Goal: Navigation & Orientation: Find specific page/section

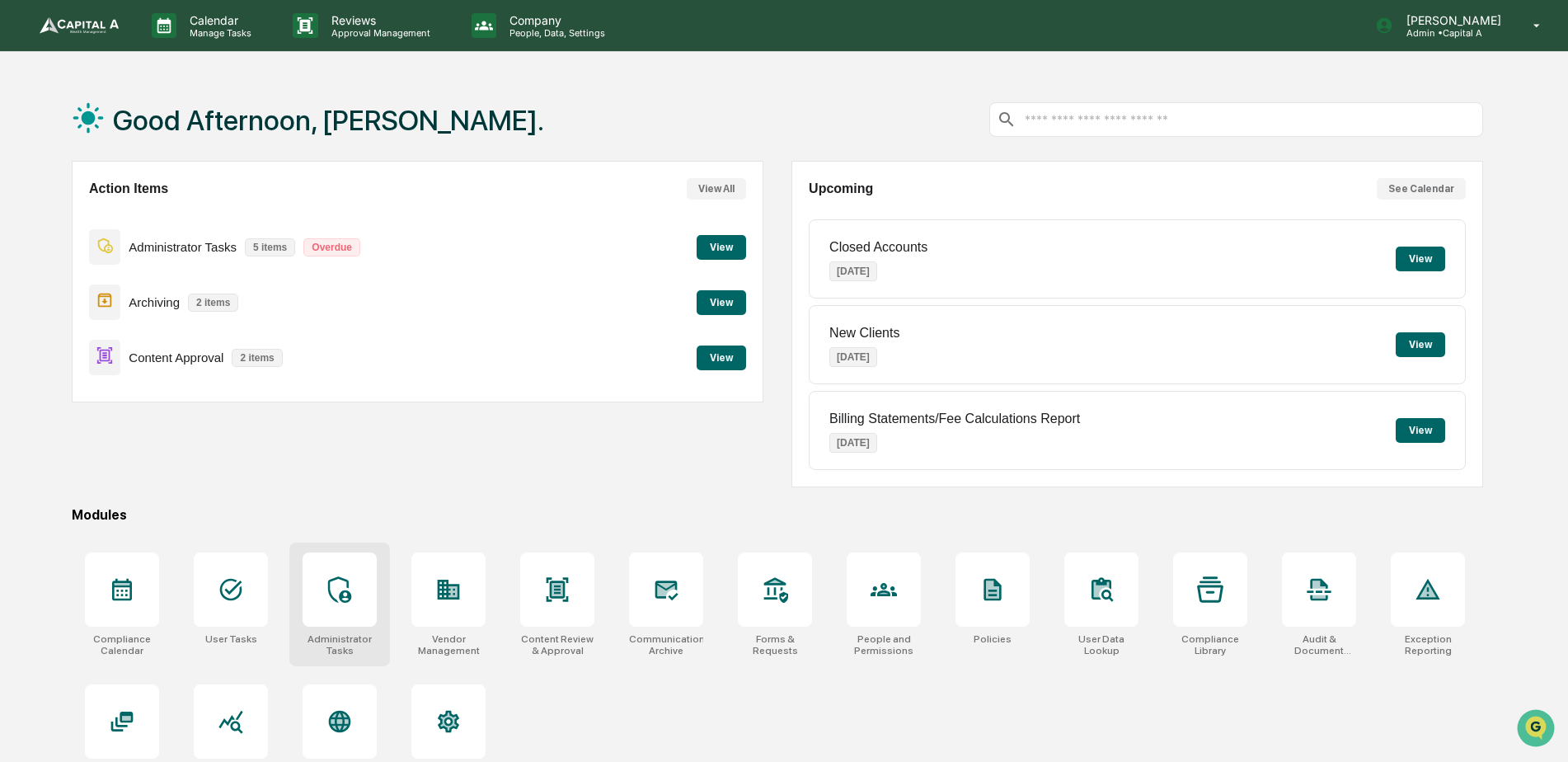
click at [331, 609] on div at bounding box center [339, 589] width 74 height 74
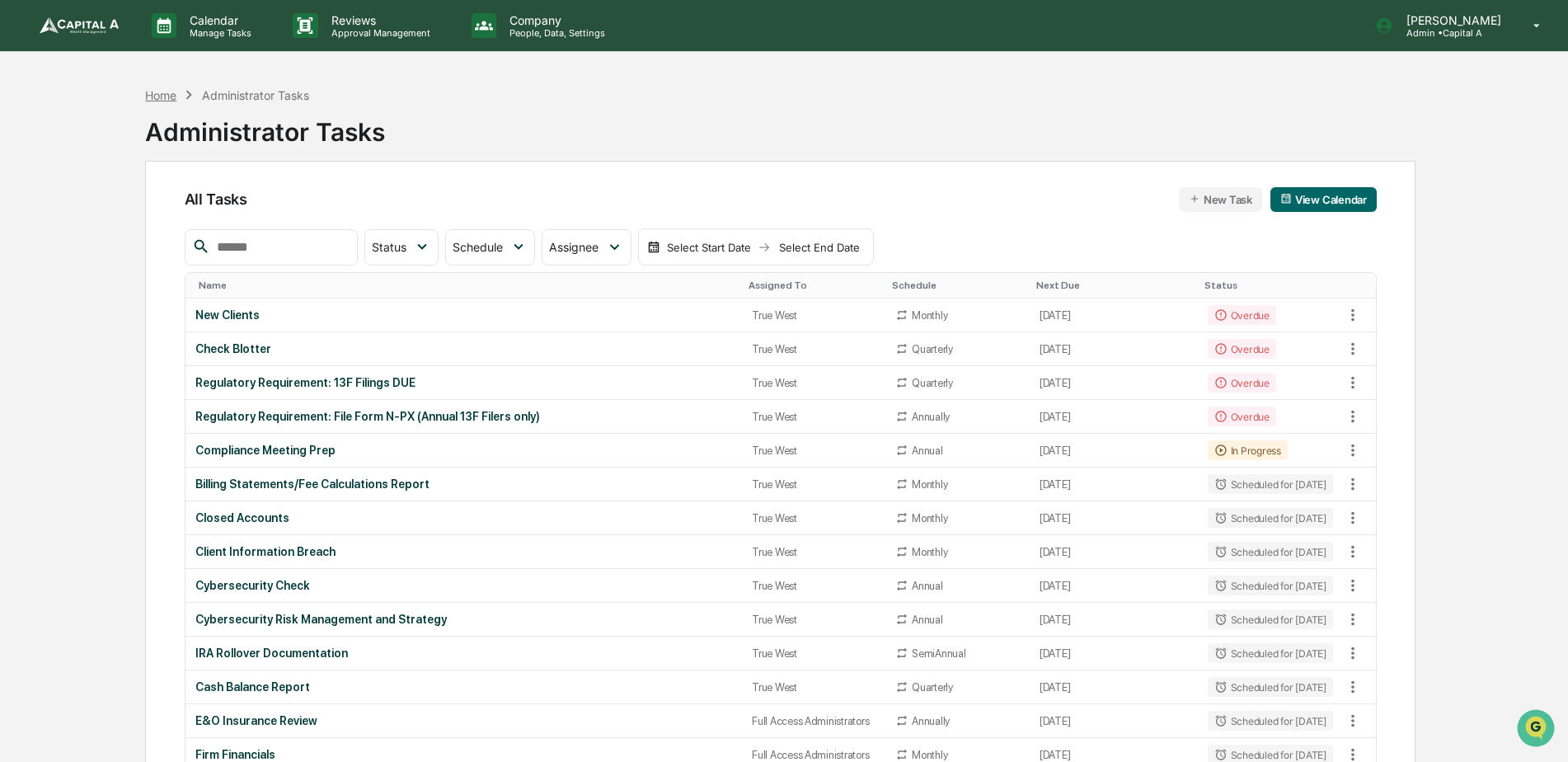
click at [154, 93] on div "Home" at bounding box center [161, 95] width 32 height 14
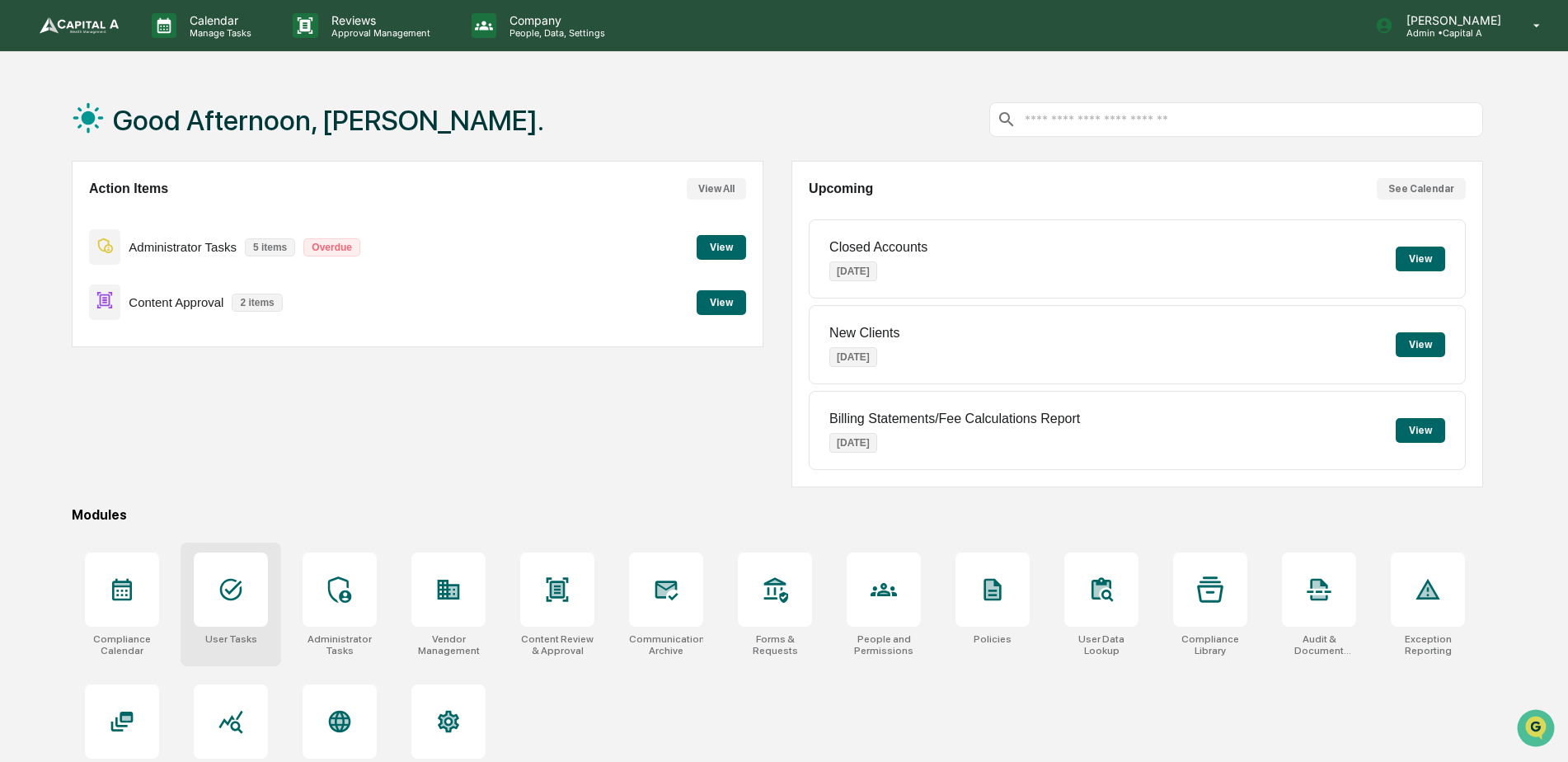
click at [233, 620] on div at bounding box center [231, 589] width 74 height 74
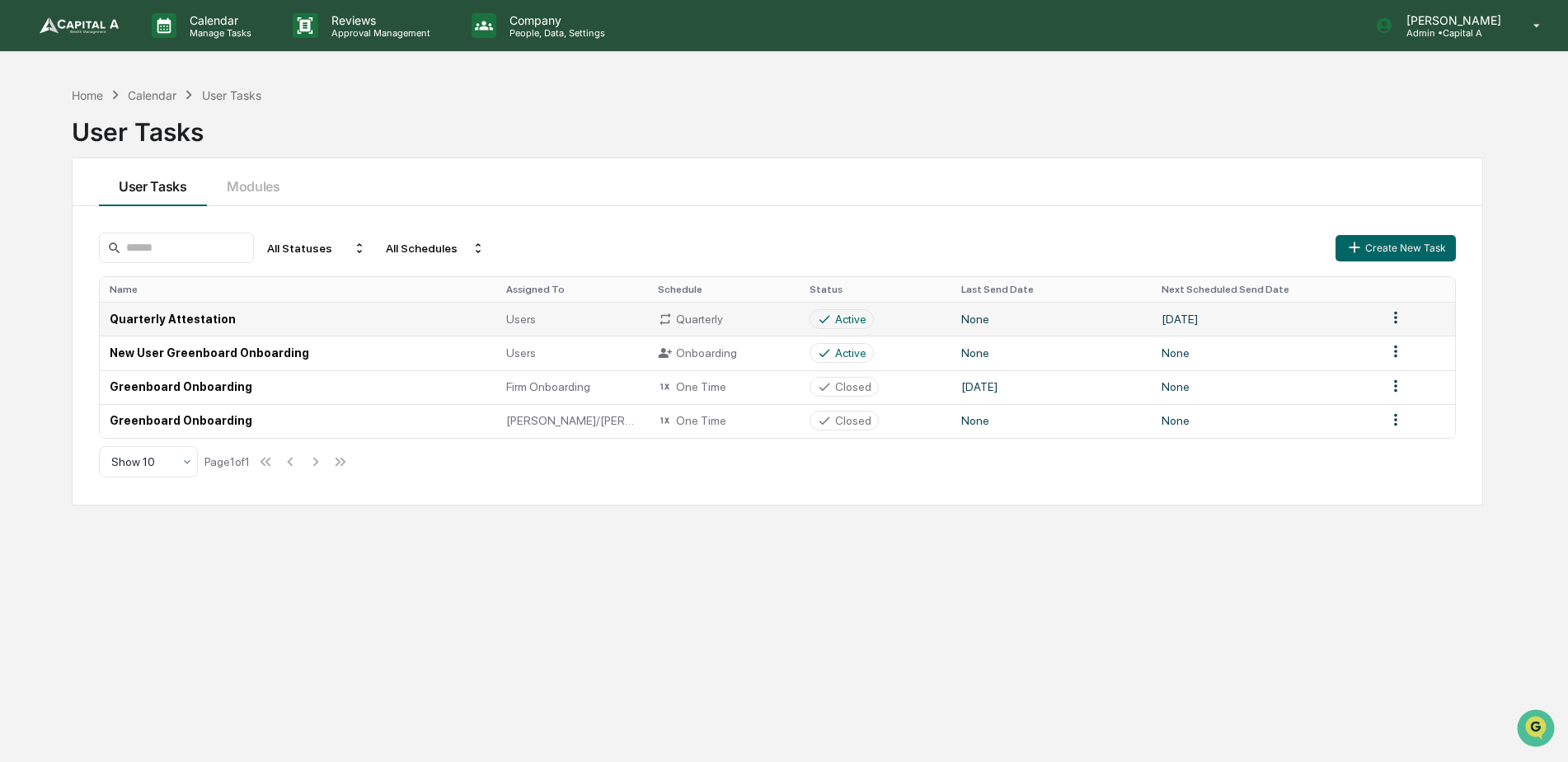
click at [854, 316] on div "Active" at bounding box center [851, 319] width 32 height 13
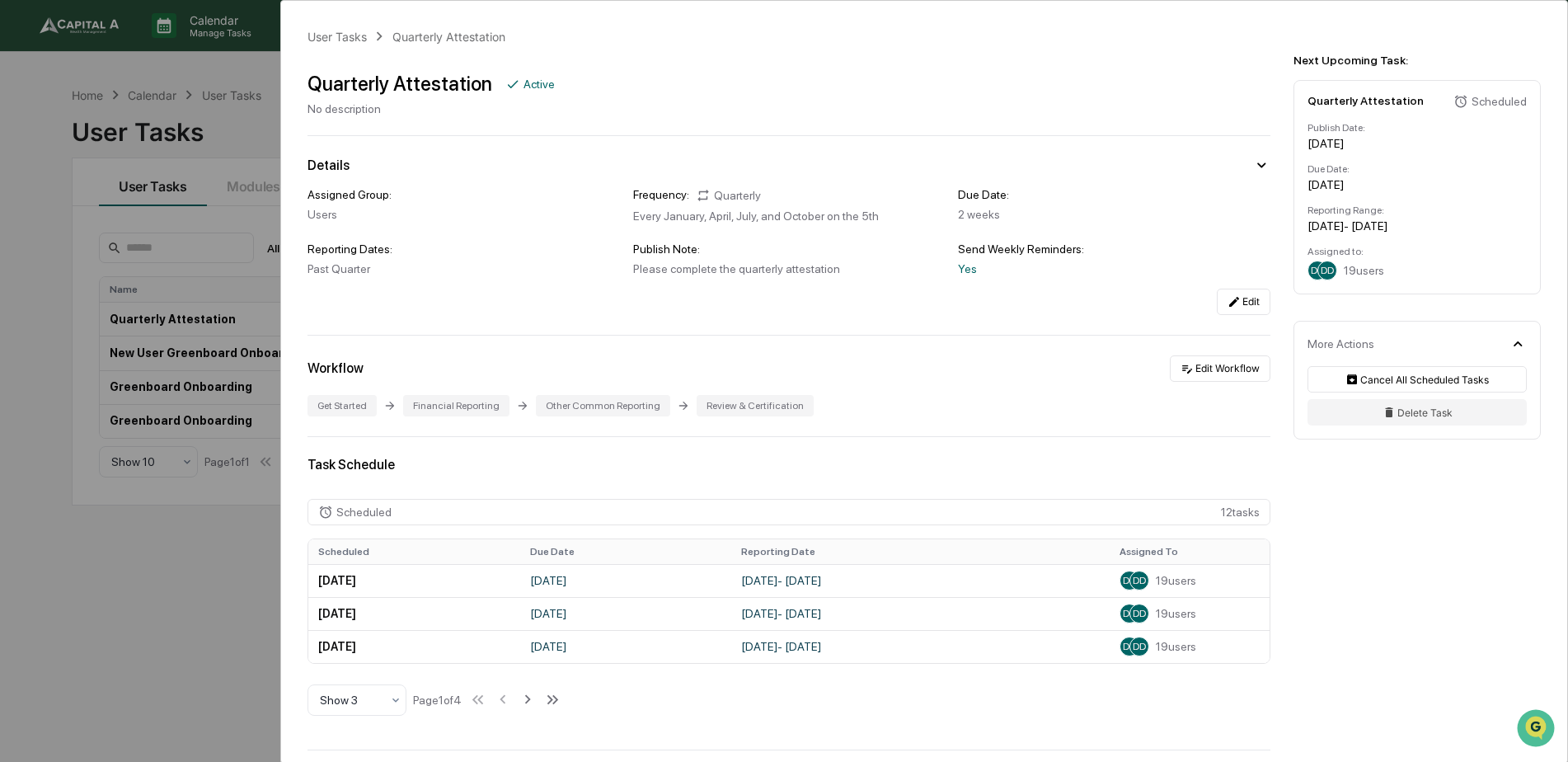
click at [831, 471] on div "Task Schedule" at bounding box center [789, 465] width 963 height 16
click at [211, 625] on div "User Tasks Quarterly Attestation Quarterly Attestation Active No description De…" at bounding box center [784, 381] width 1568 height 762
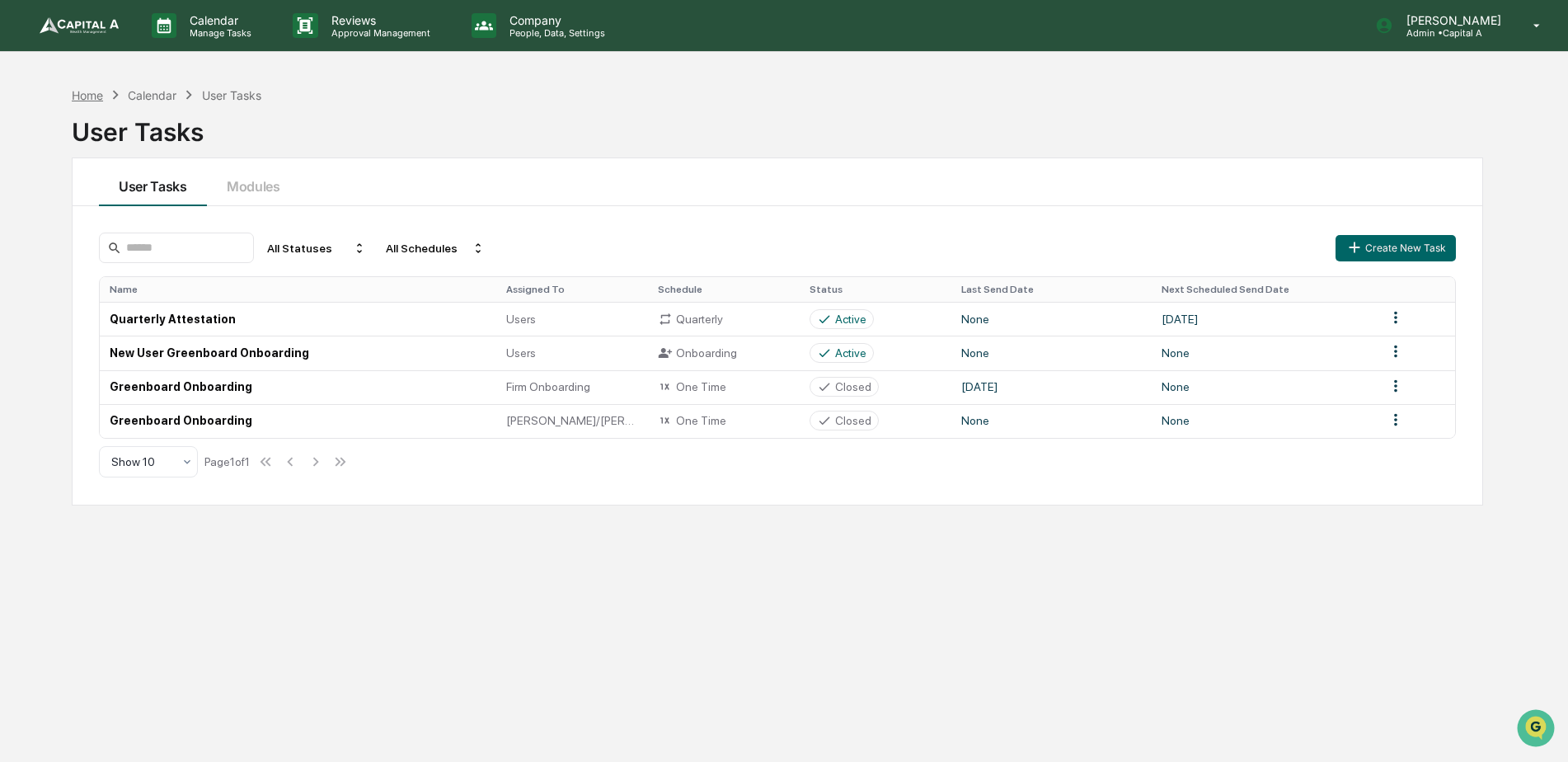
click at [93, 92] on div "Home" at bounding box center [87, 95] width 32 height 14
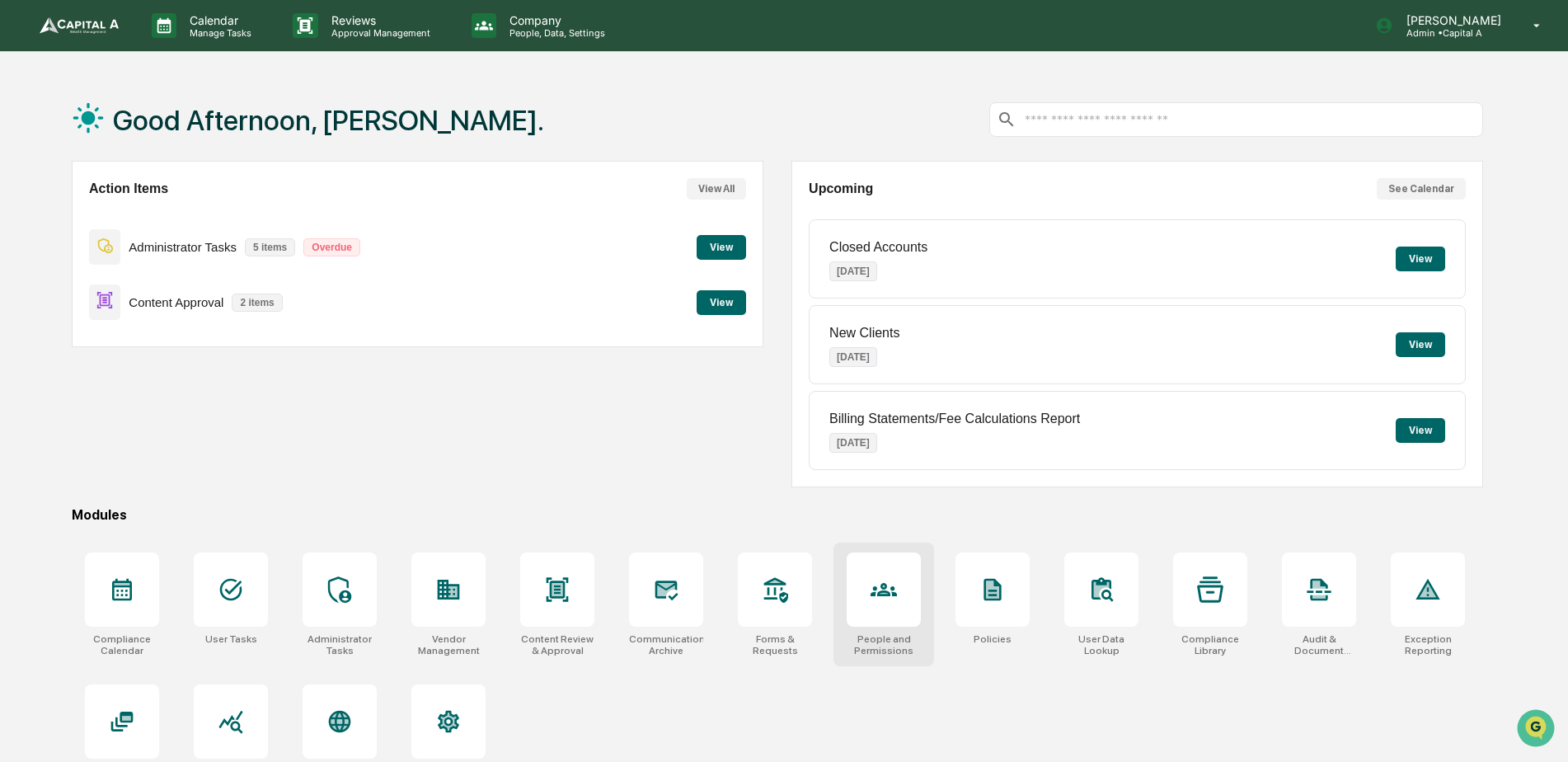
click at [888, 587] on icon at bounding box center [884, 590] width 27 height 27
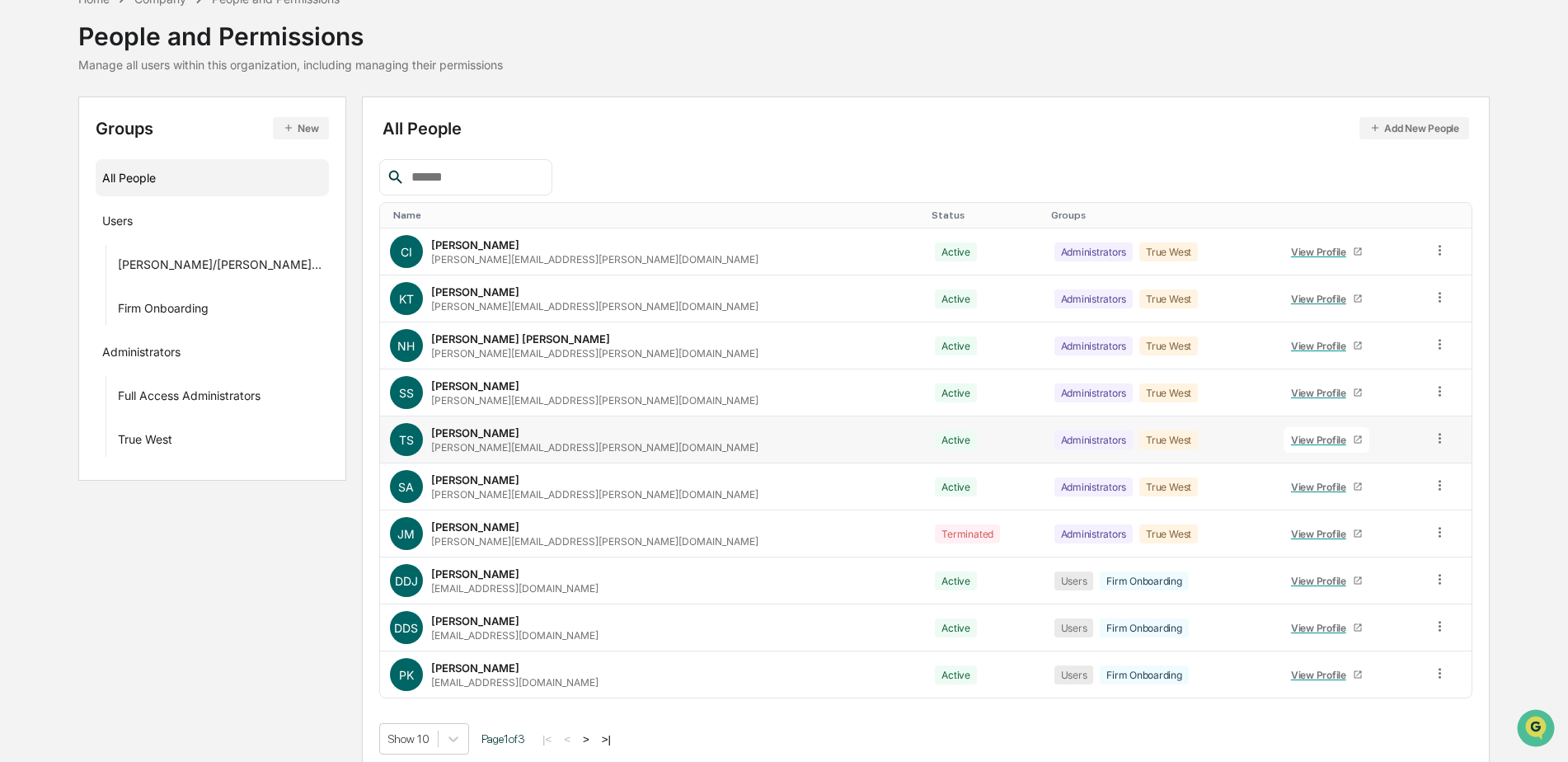
scroll to position [99, 0]
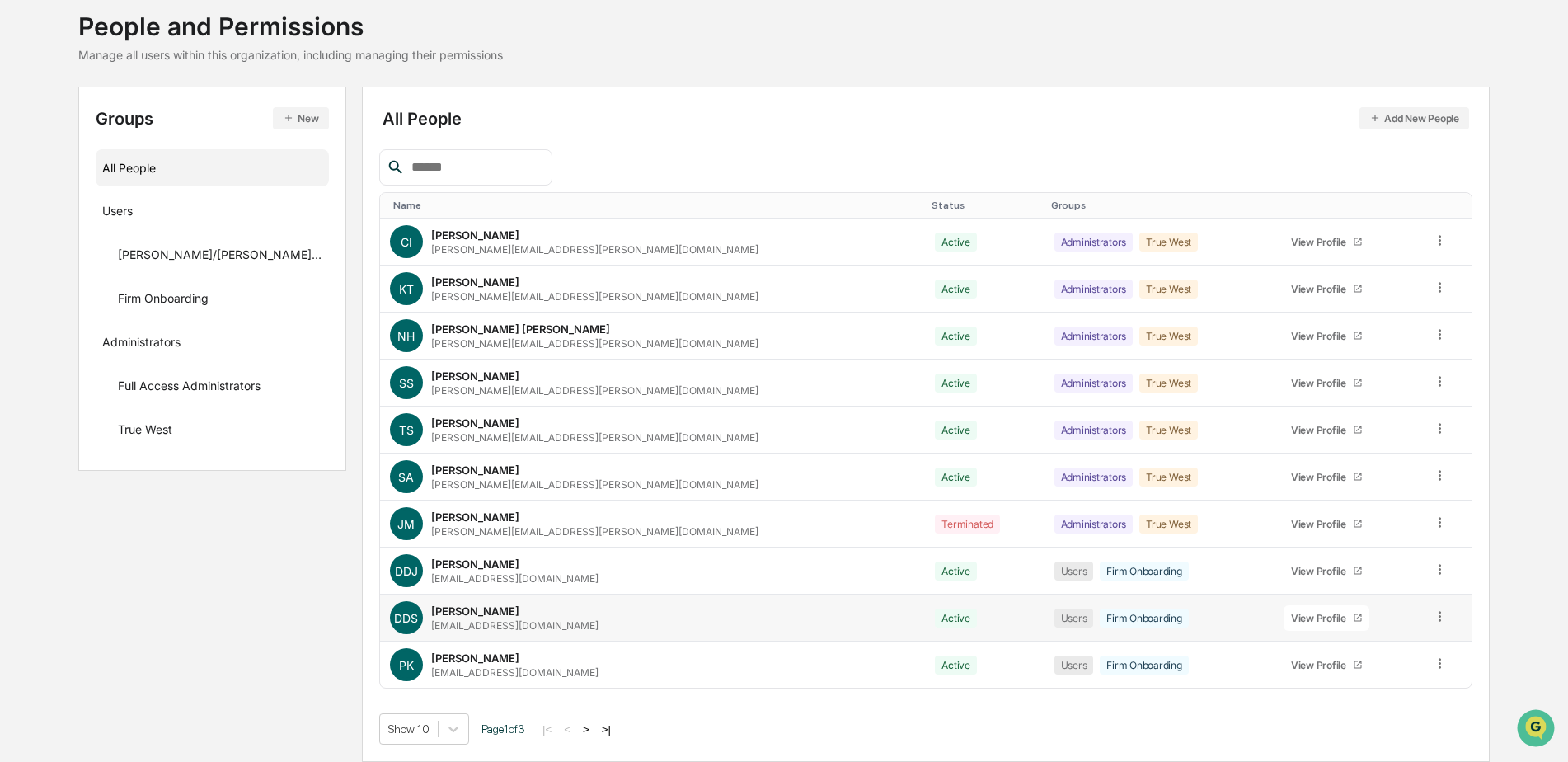
click at [1292, 620] on div "View Profile" at bounding box center [1322, 618] width 62 height 12
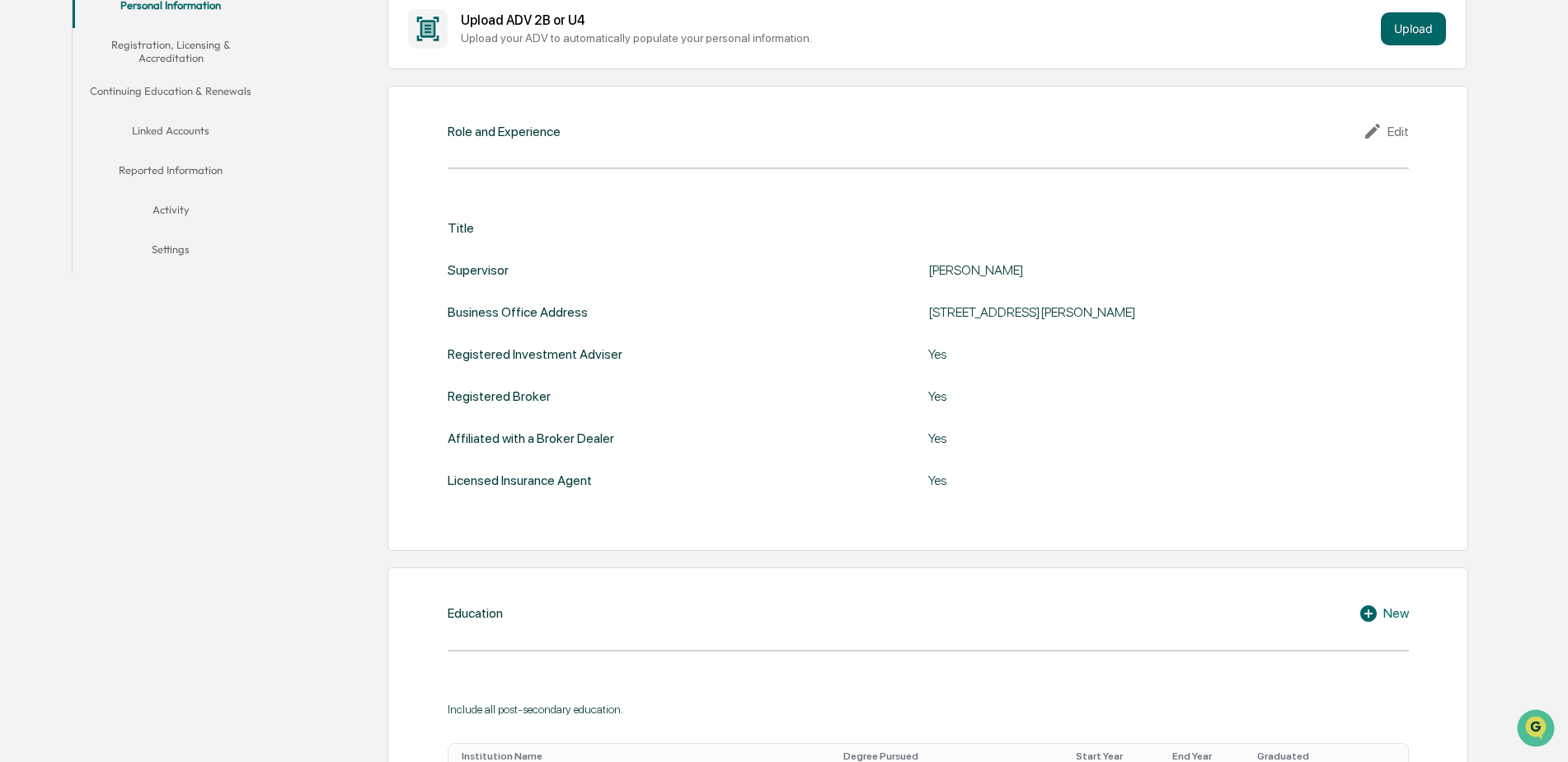
scroll to position [99, 0]
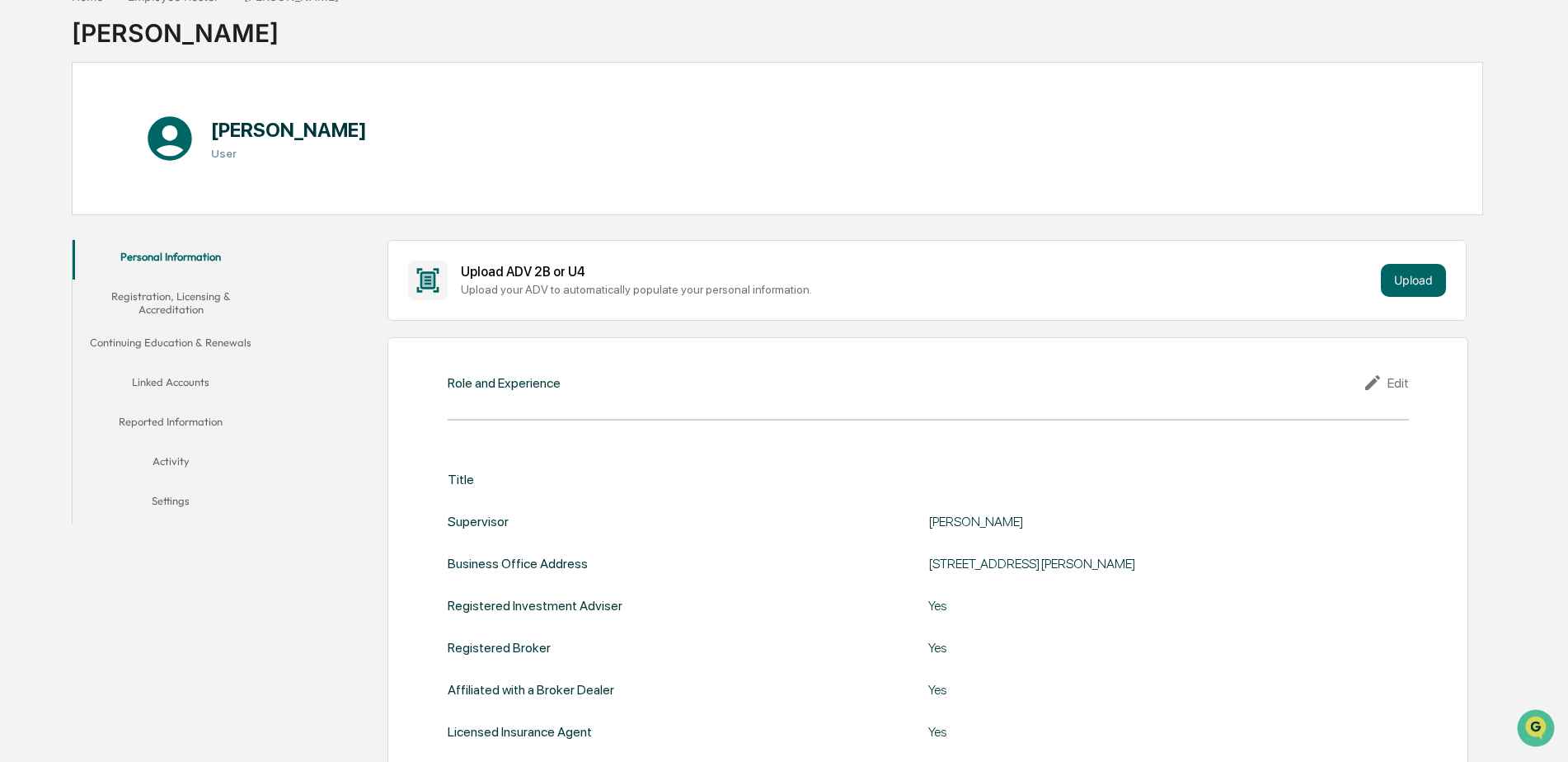
click at [156, 377] on button "Linked Accounts" at bounding box center [171, 386] width 197 height 40
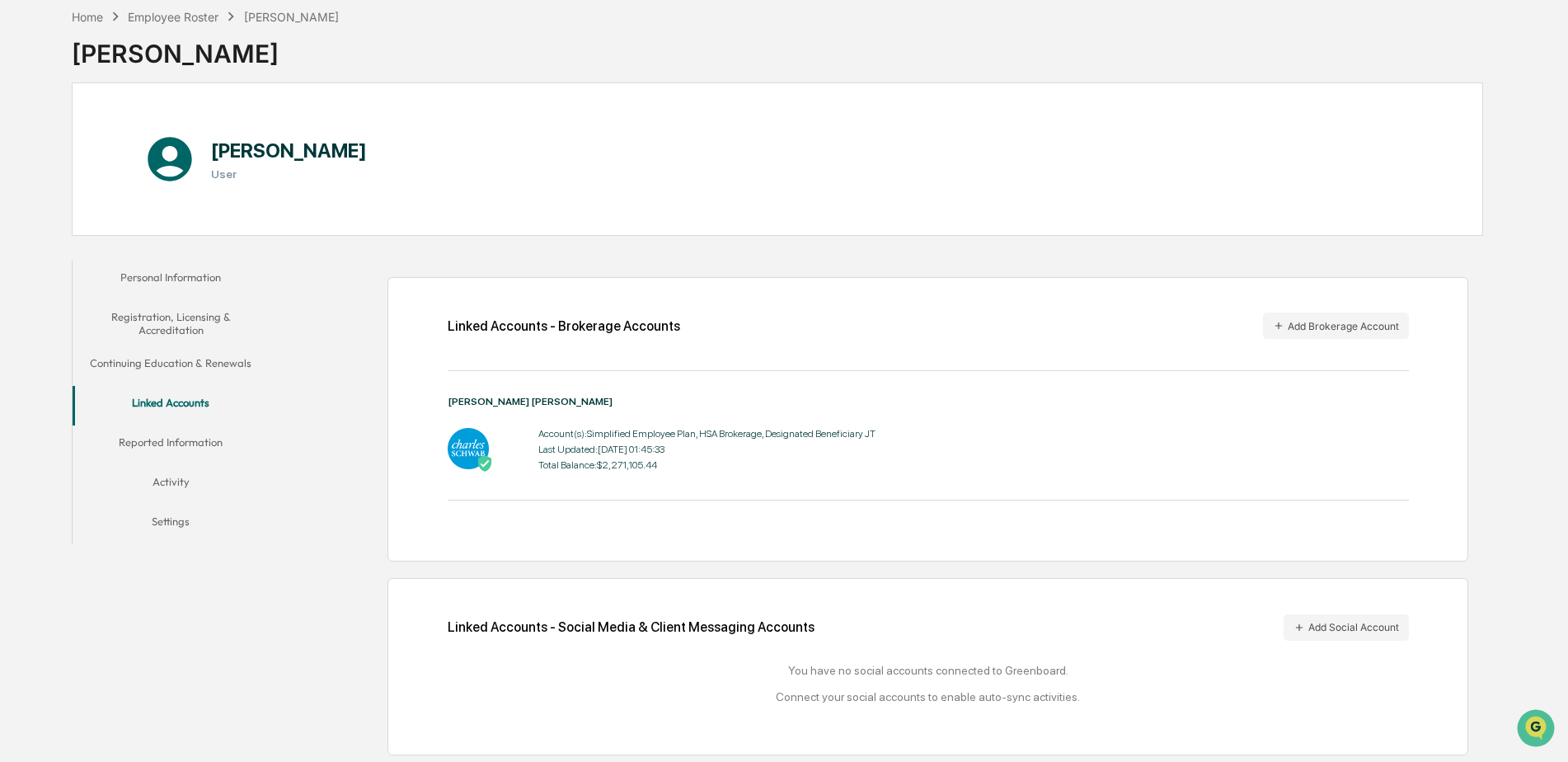
scroll to position [80, 0]
click at [158, 13] on div "Employee Roster" at bounding box center [172, 15] width 91 height 14
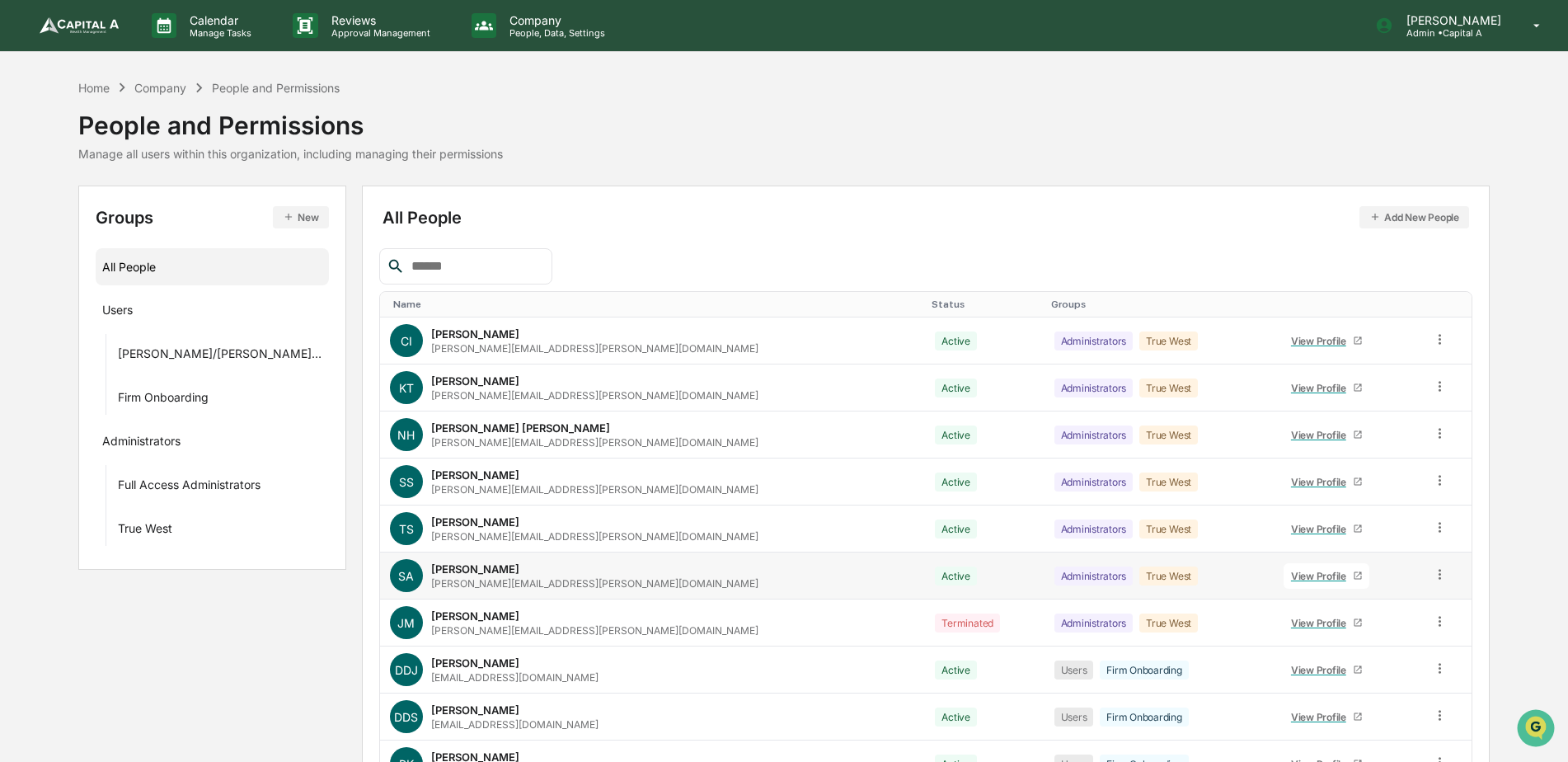
scroll to position [99, 0]
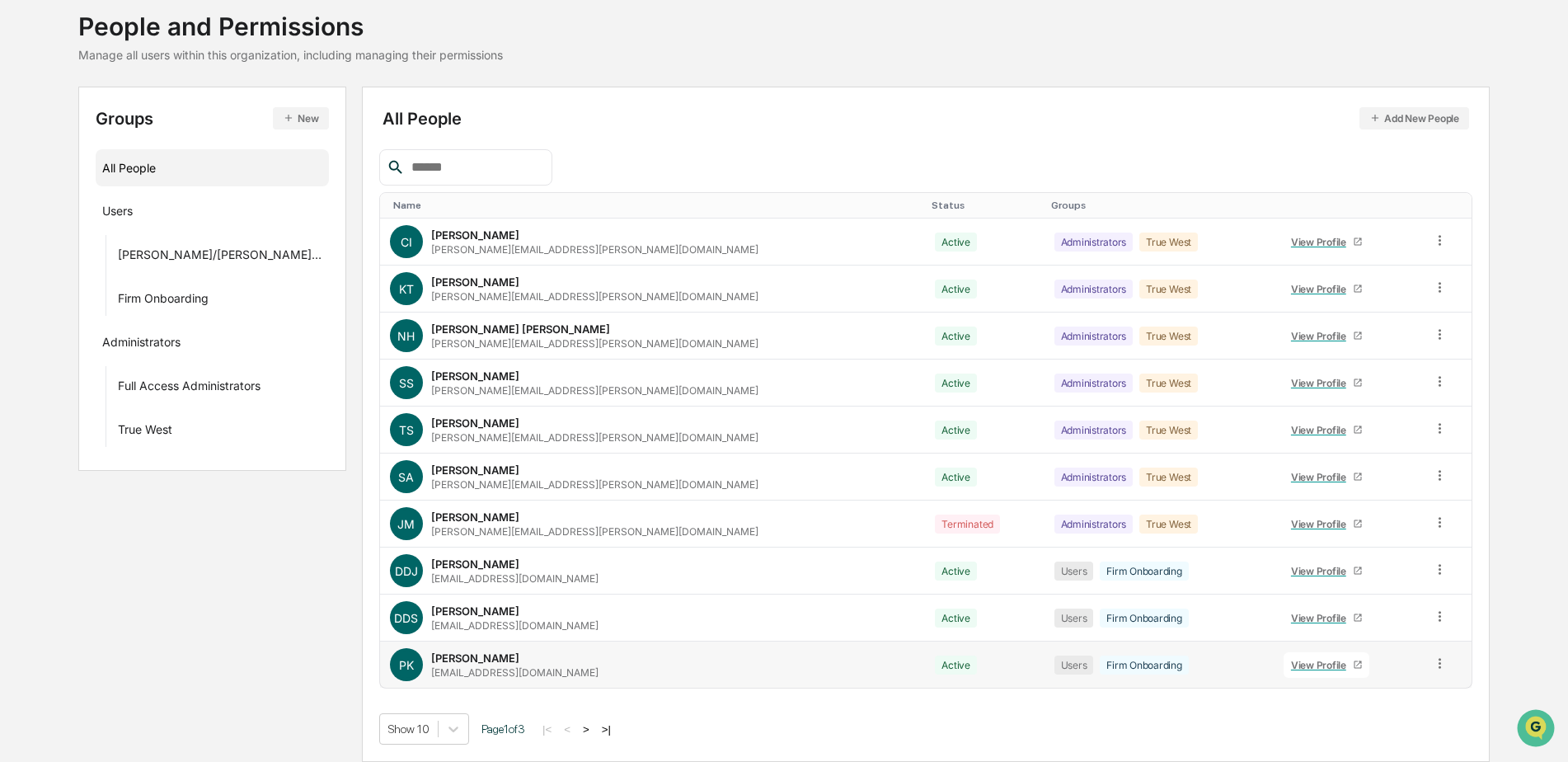
click at [1292, 661] on div "View Profile" at bounding box center [1322, 665] width 62 height 12
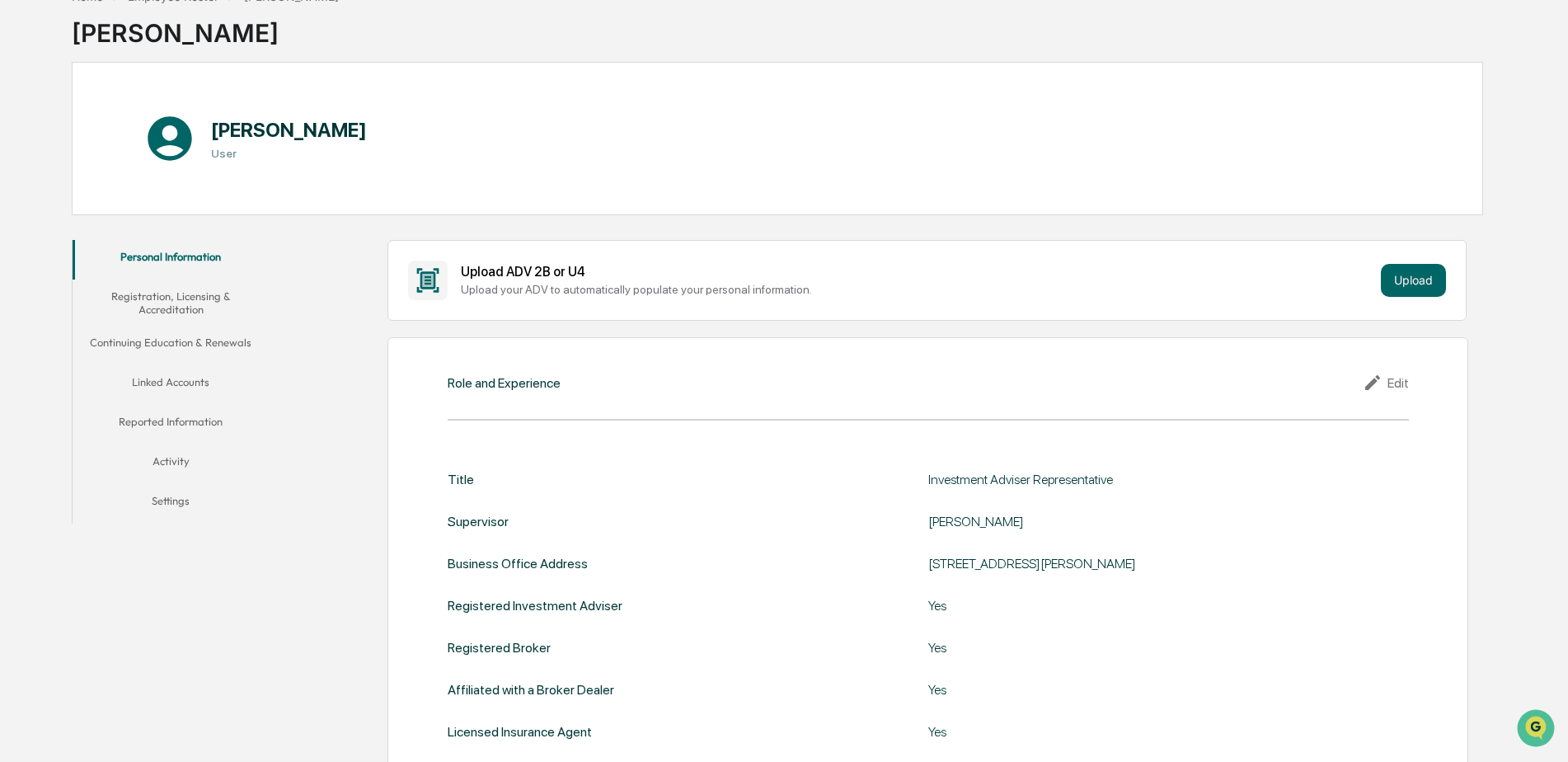
click at [163, 381] on button "Linked Accounts" at bounding box center [171, 386] width 197 height 40
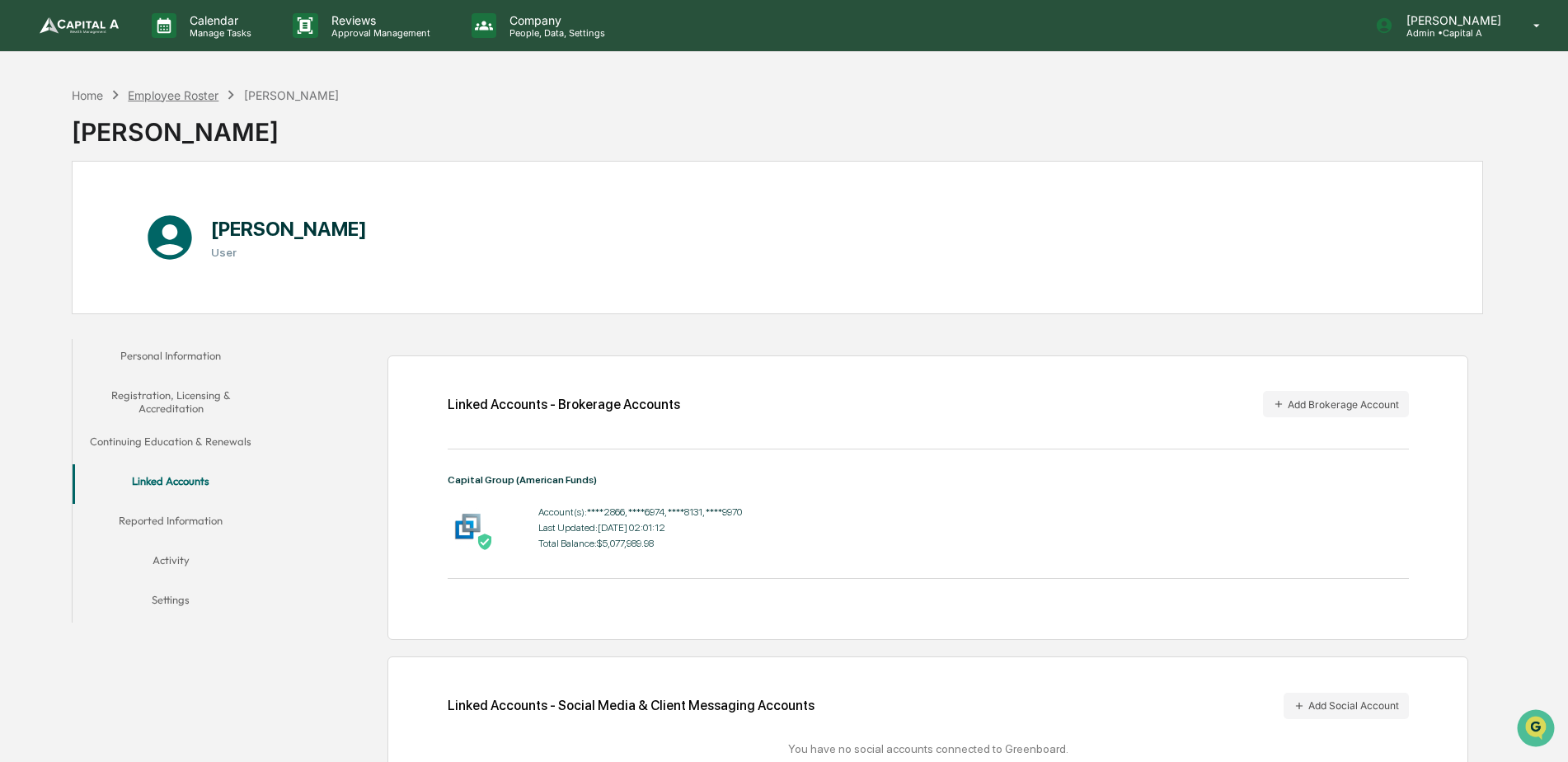
click at [160, 91] on div "Employee Roster" at bounding box center [172, 95] width 91 height 14
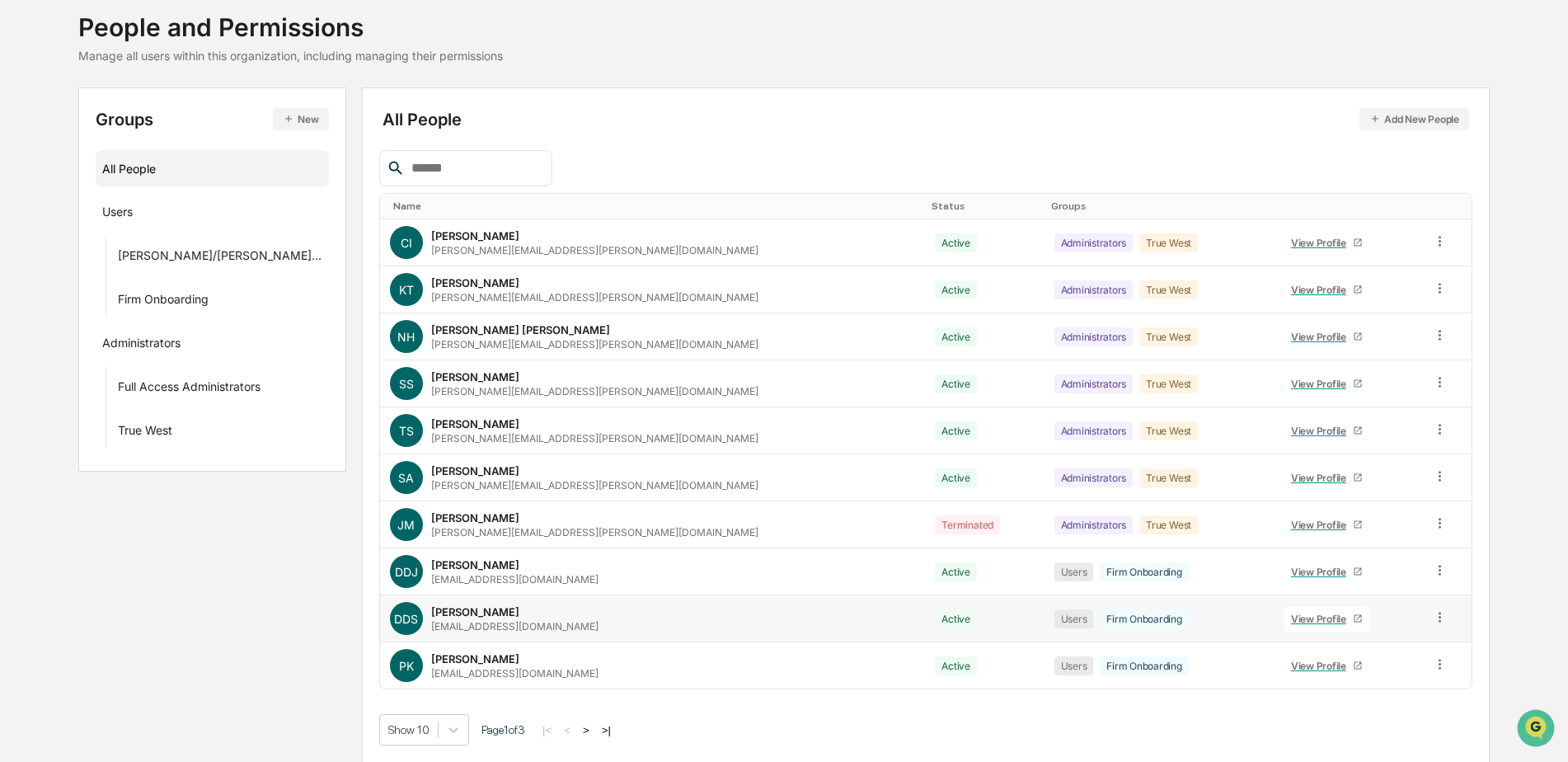
scroll to position [99, 0]
click at [580, 727] on button ">" at bounding box center [586, 729] width 17 height 14
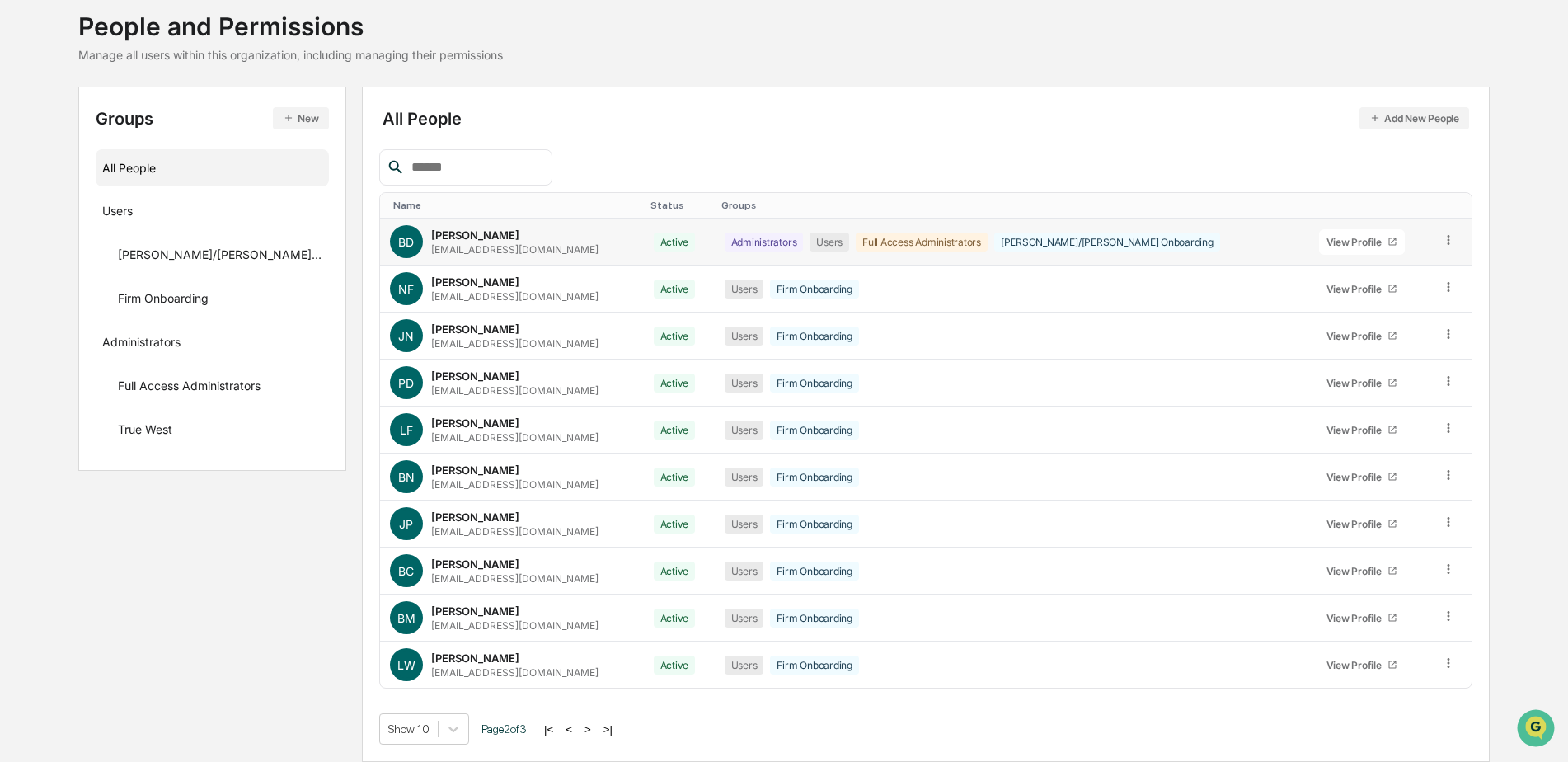
click at [1327, 238] on div "View Profile" at bounding box center [1357, 242] width 62 height 12
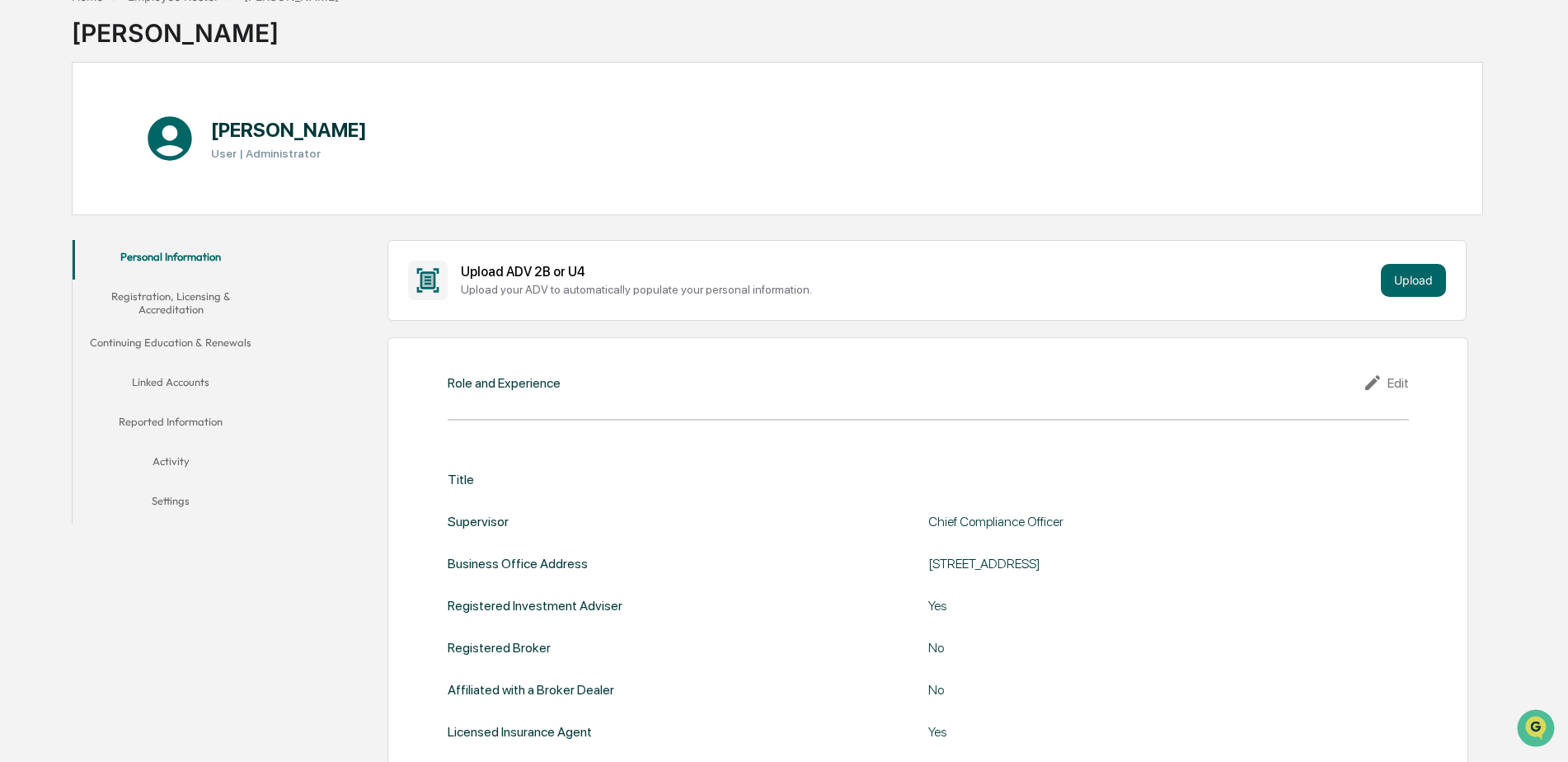
click at [156, 376] on button "Linked Accounts" at bounding box center [171, 386] width 197 height 40
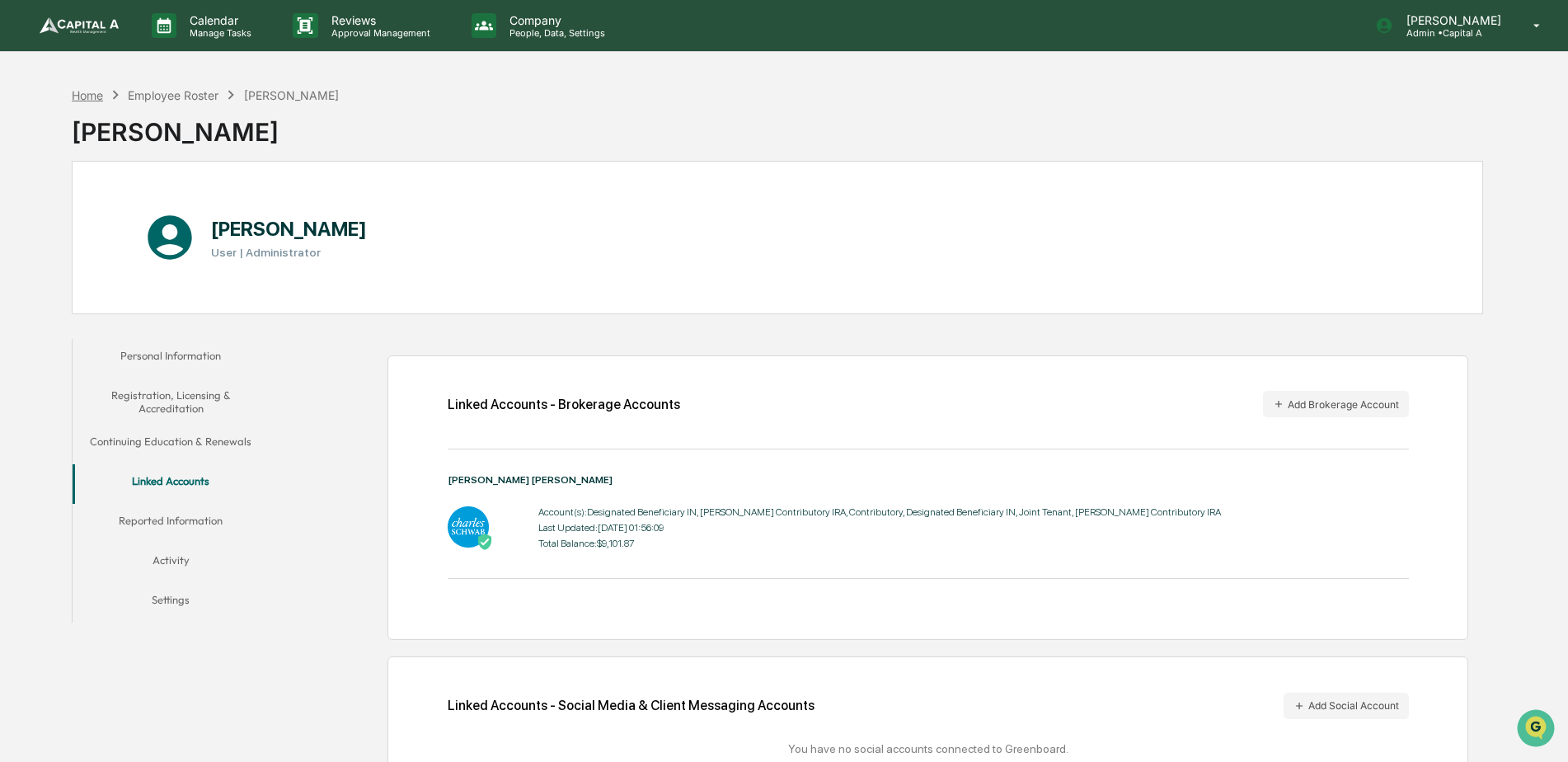
click at [90, 93] on div "Home" at bounding box center [87, 95] width 32 height 14
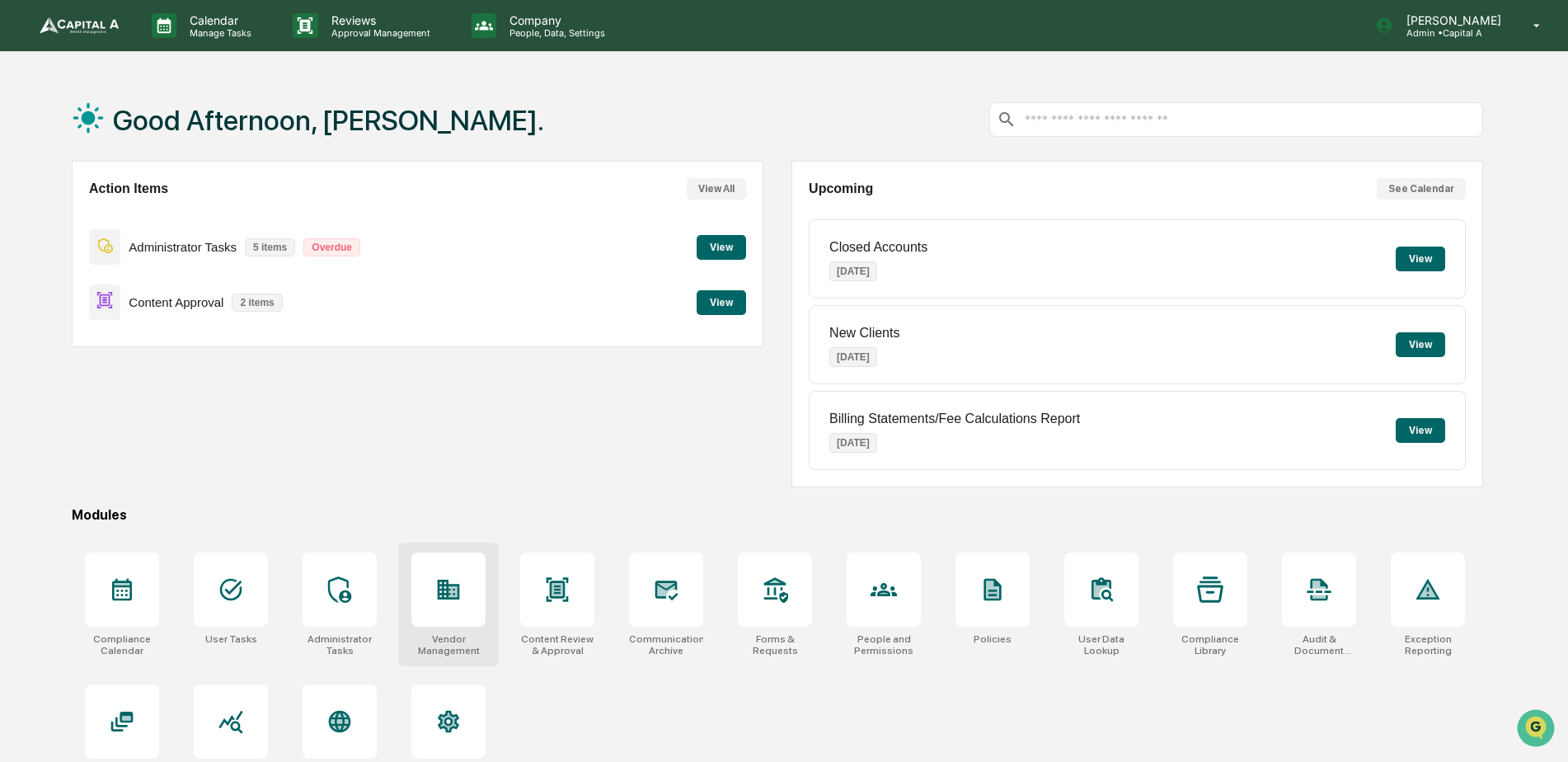
click at [441, 608] on div at bounding box center [448, 589] width 74 height 74
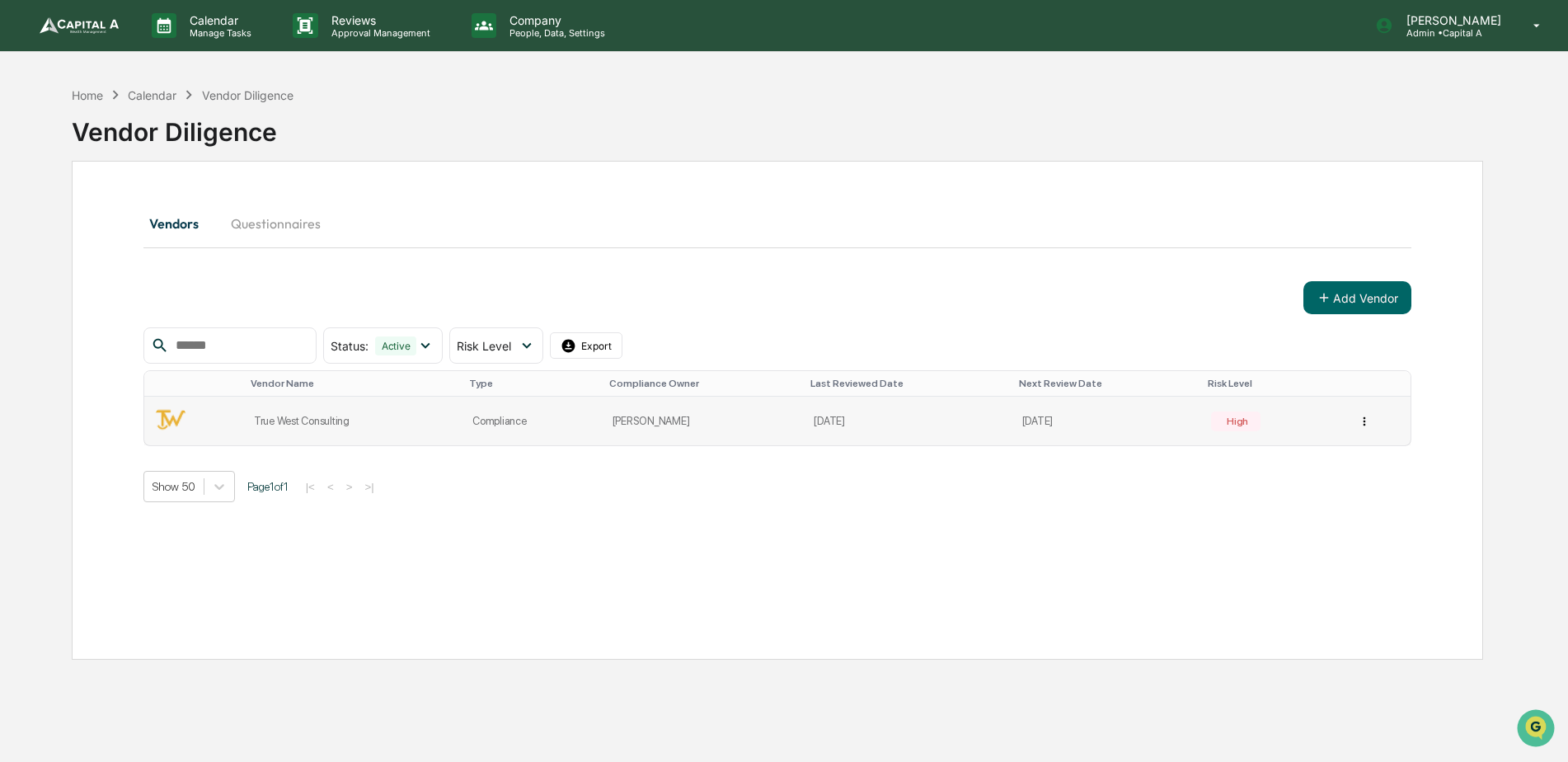
click at [1360, 421] on html "Calendar Manage Tasks Reviews Approval Management Company People, Data, Setting…" at bounding box center [784, 381] width 1568 height 762
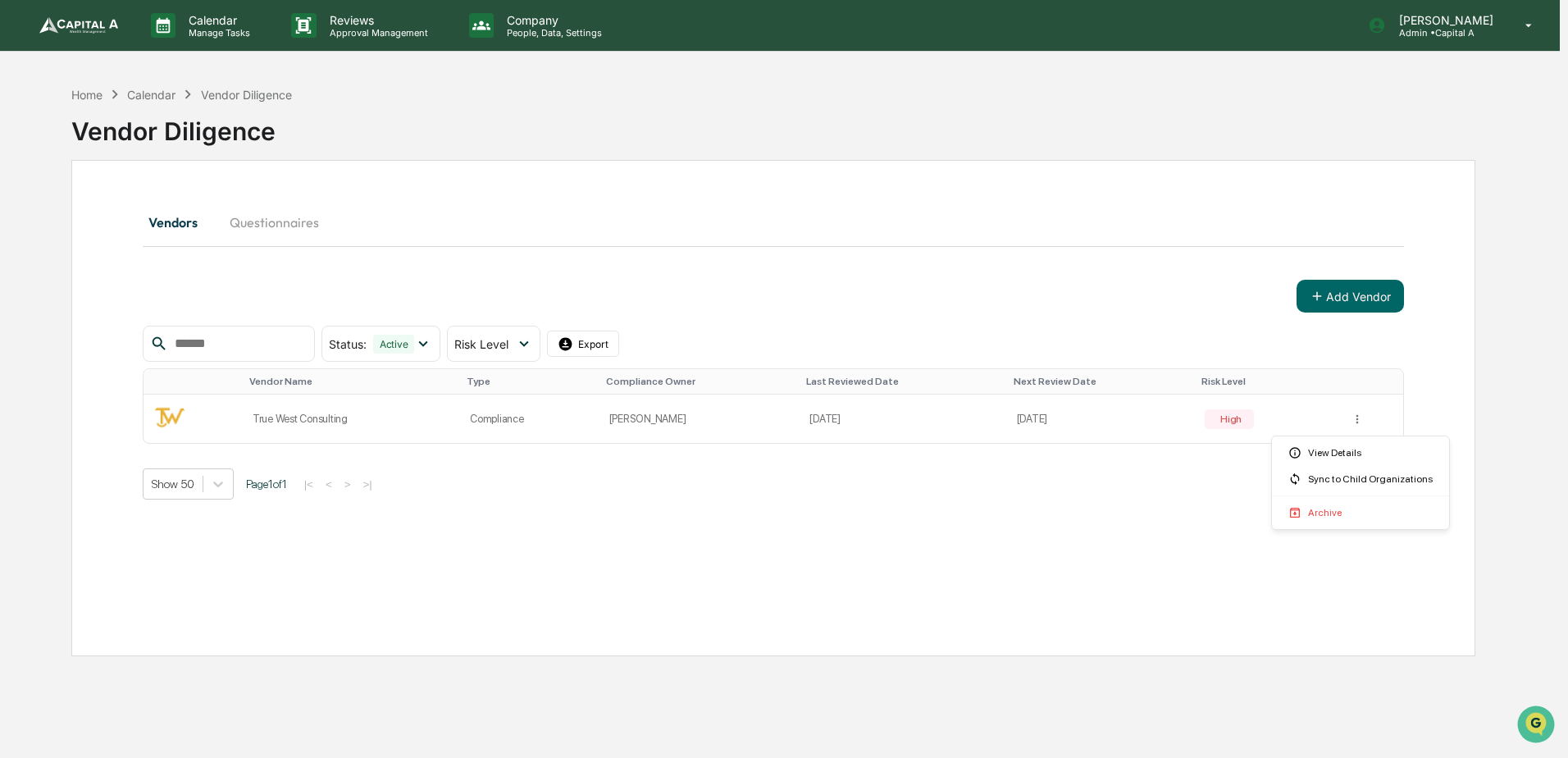
click at [760, 487] on html "Calendar Manage Tasks Reviews Approval Management Company People, Data, Setting…" at bounding box center [784, 379] width 1568 height 758
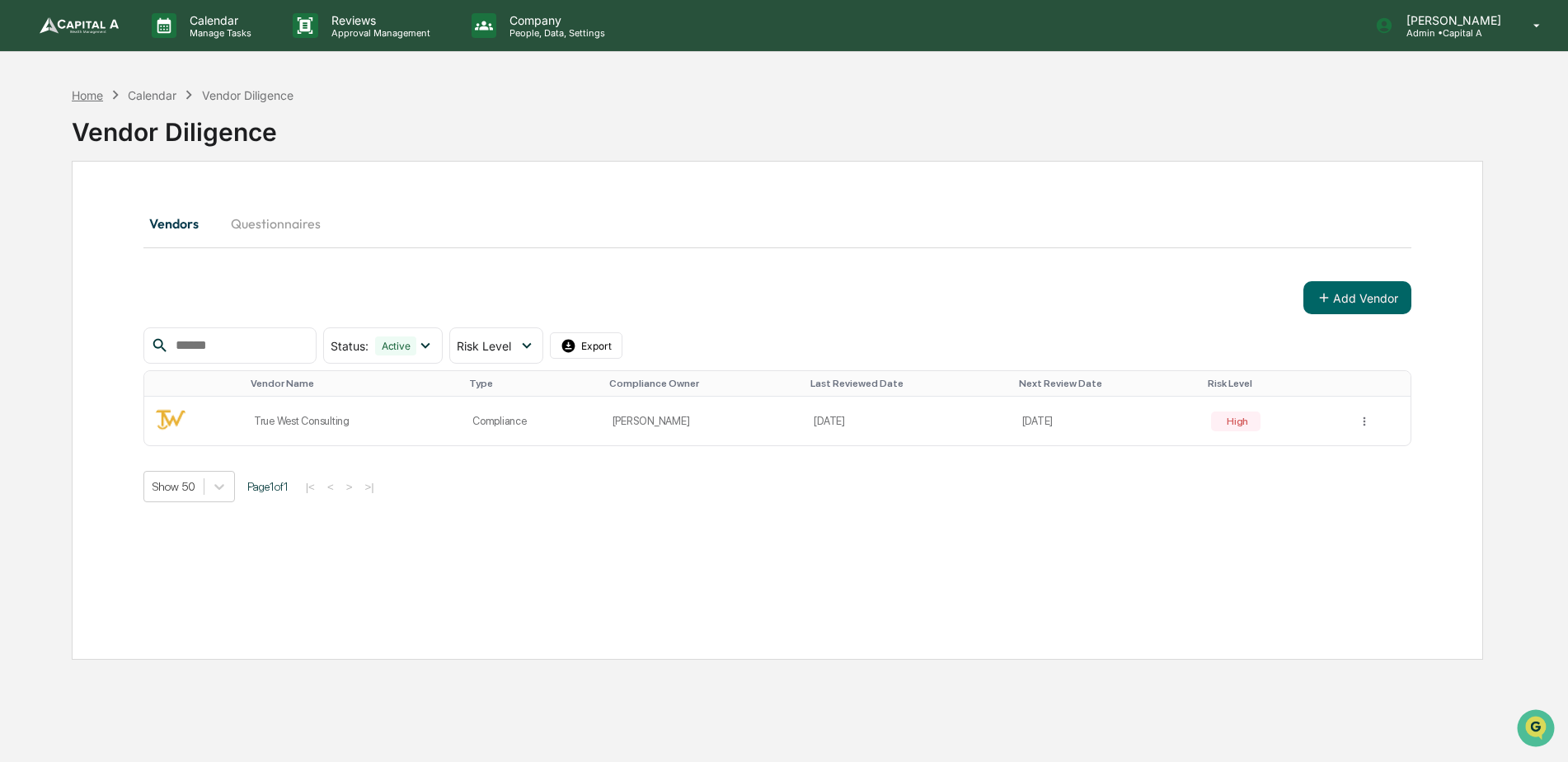
click at [77, 100] on div "Home" at bounding box center [87, 95] width 32 height 14
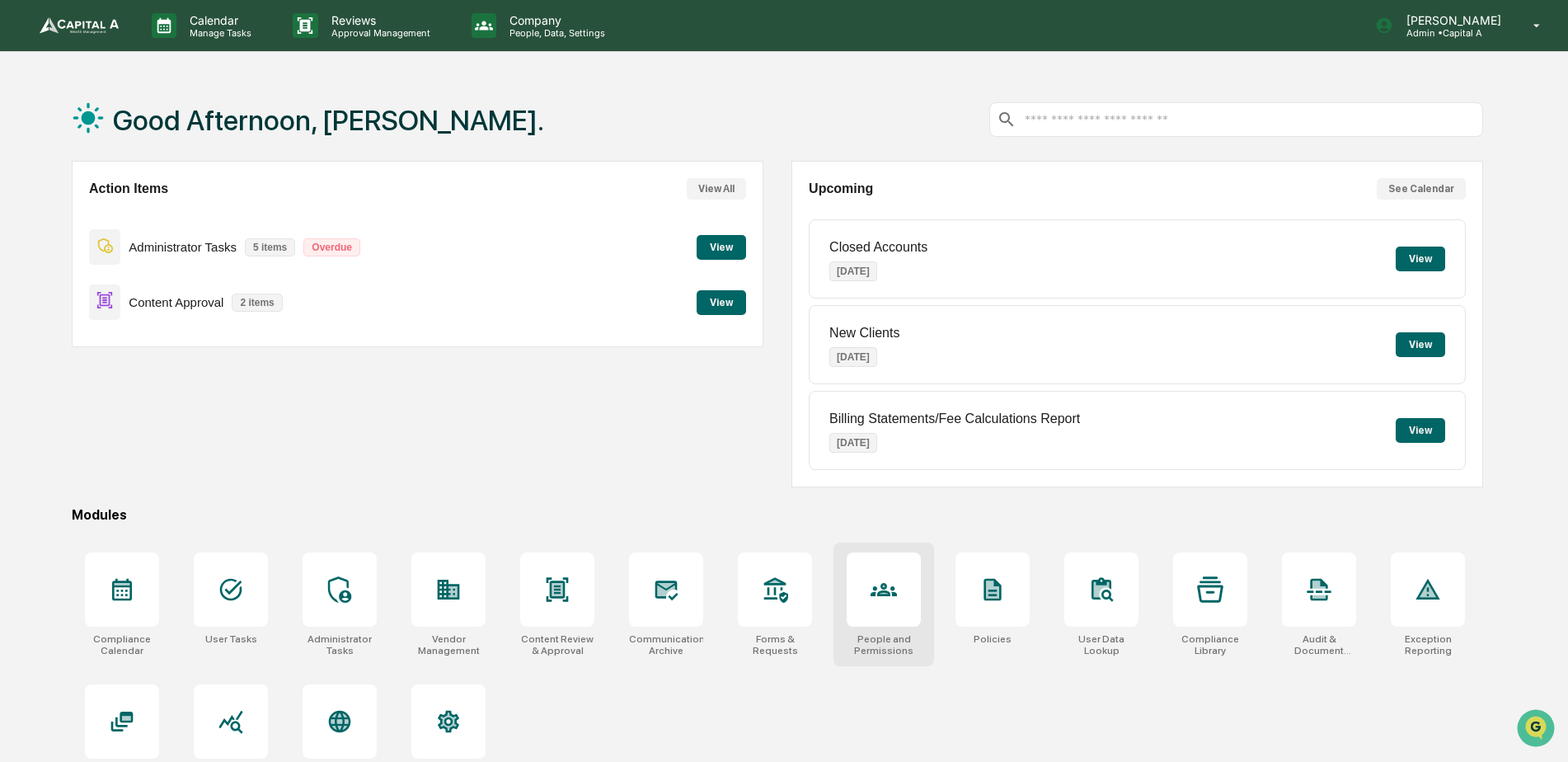
click at [876, 584] on icon at bounding box center [884, 590] width 27 height 27
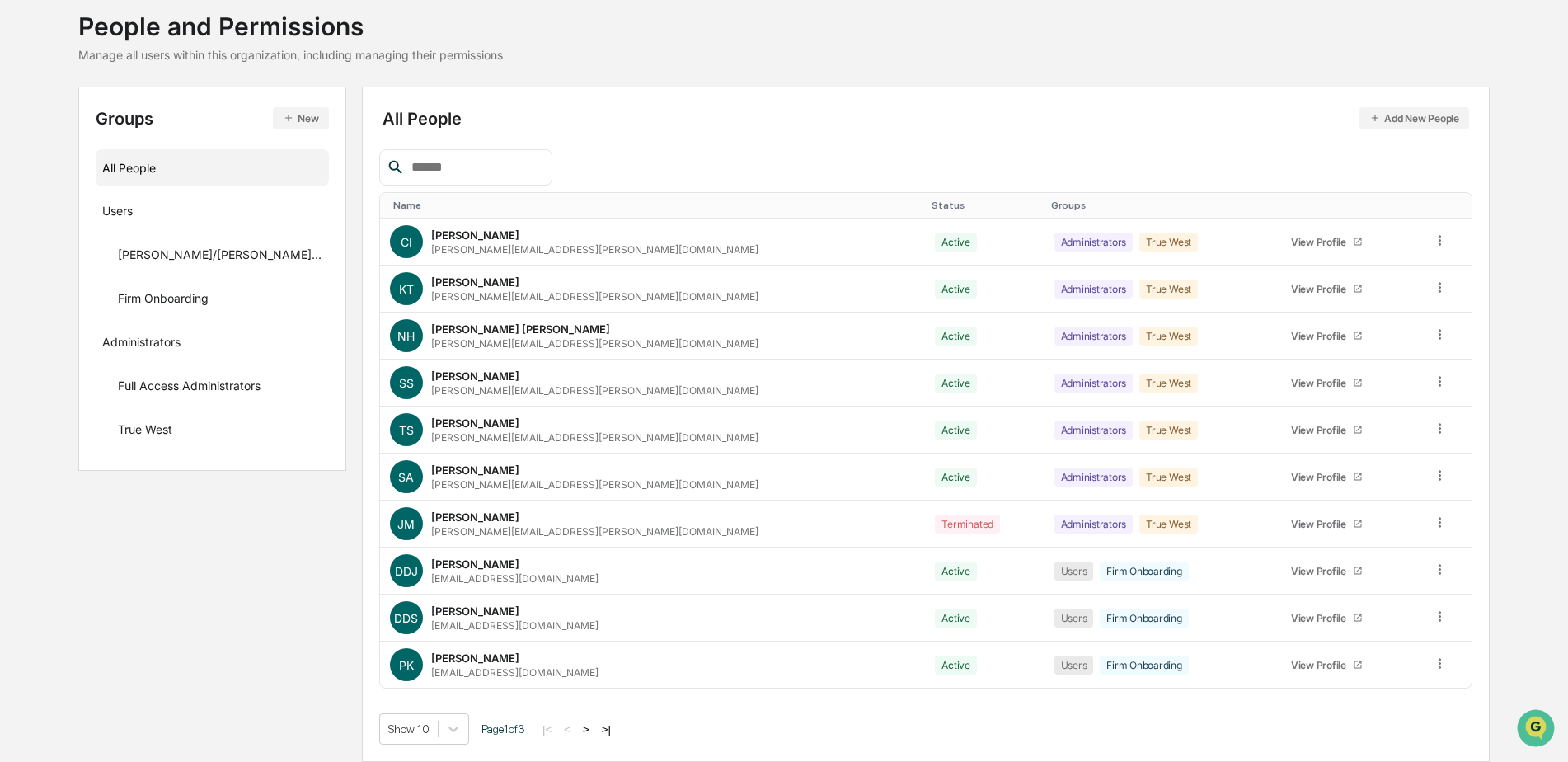
click at [578, 727] on button ">" at bounding box center [586, 729] width 17 height 14
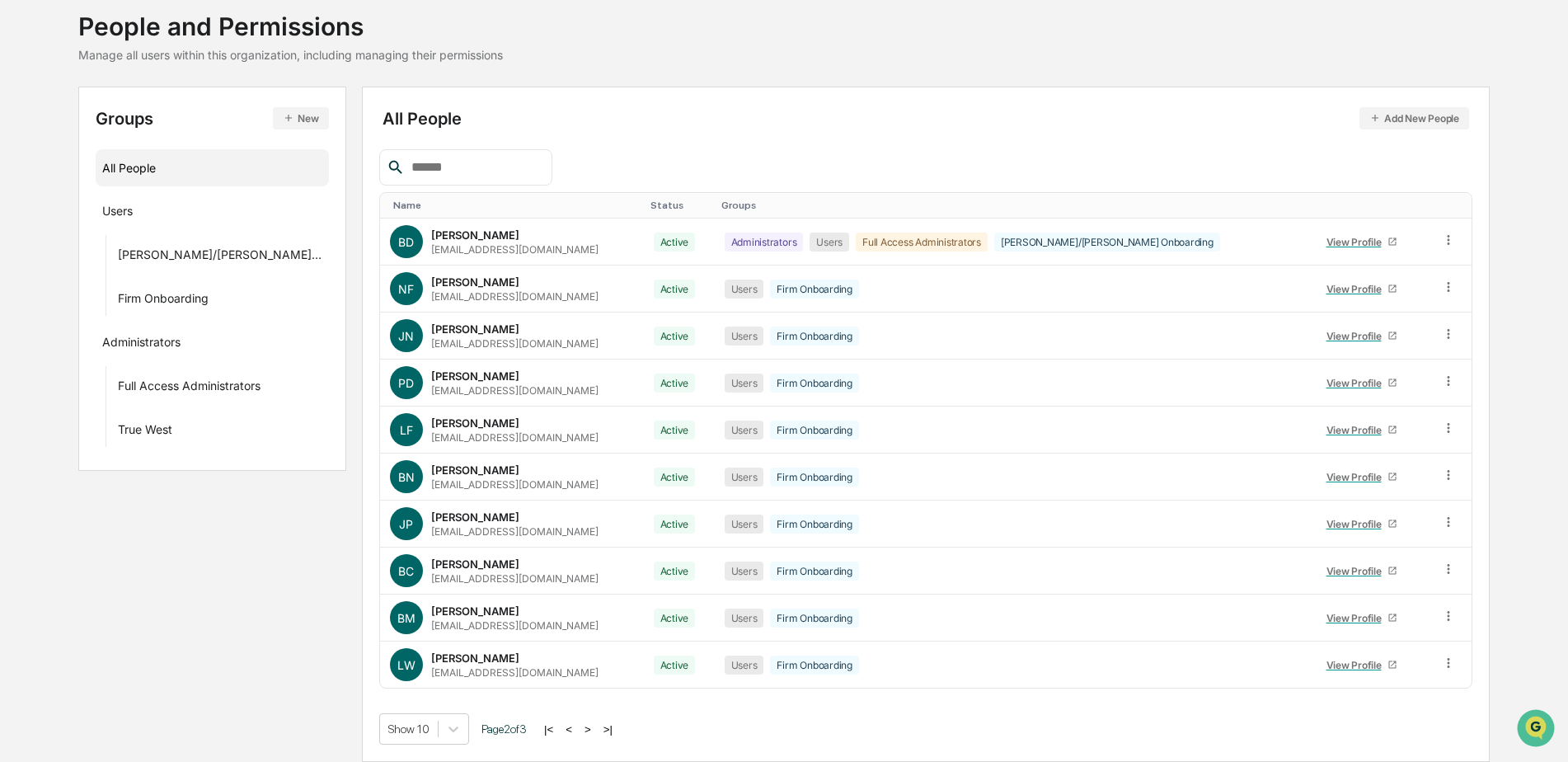
click at [582, 726] on button ">" at bounding box center [588, 729] width 17 height 14
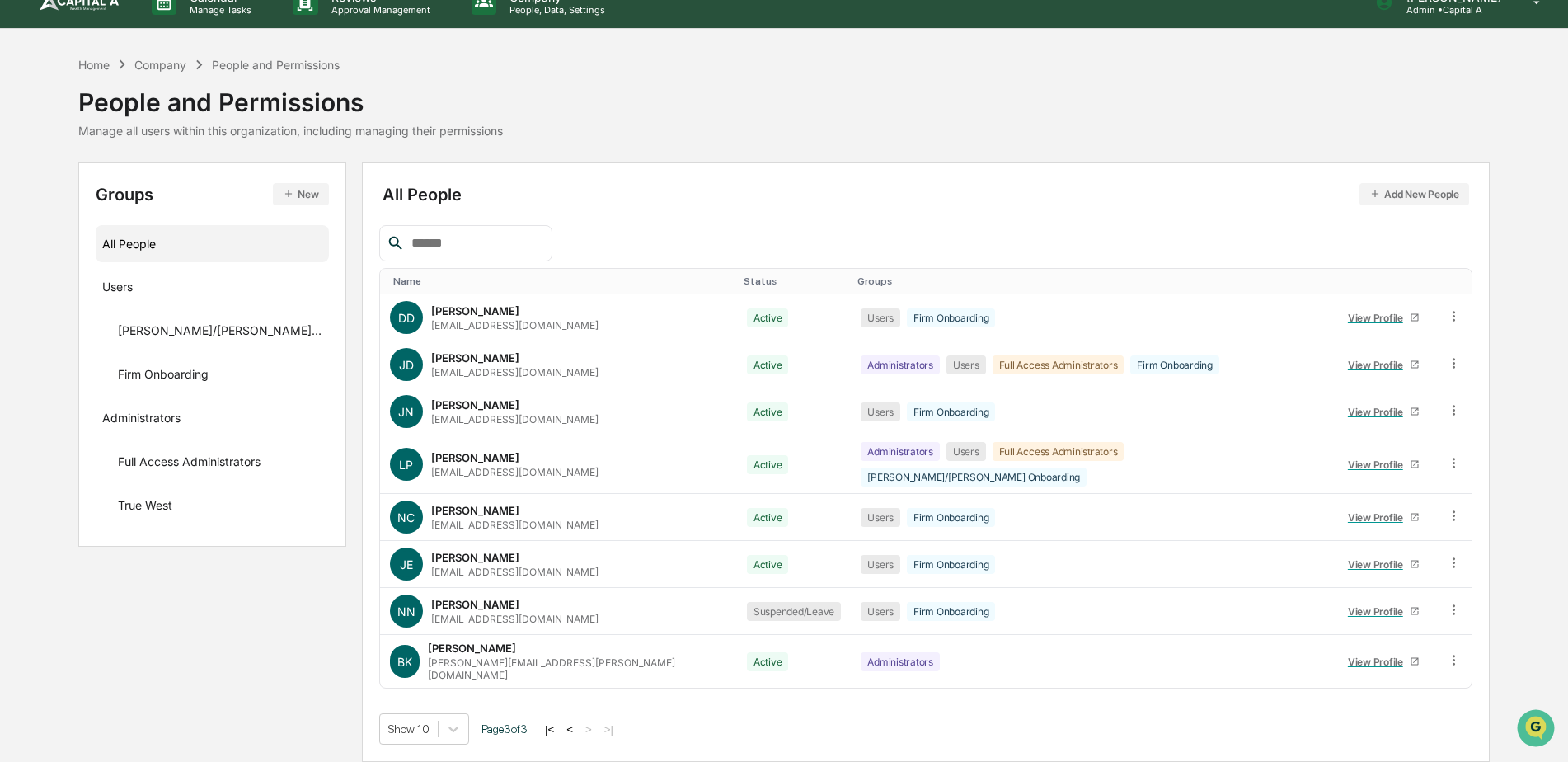
scroll to position [5, 0]
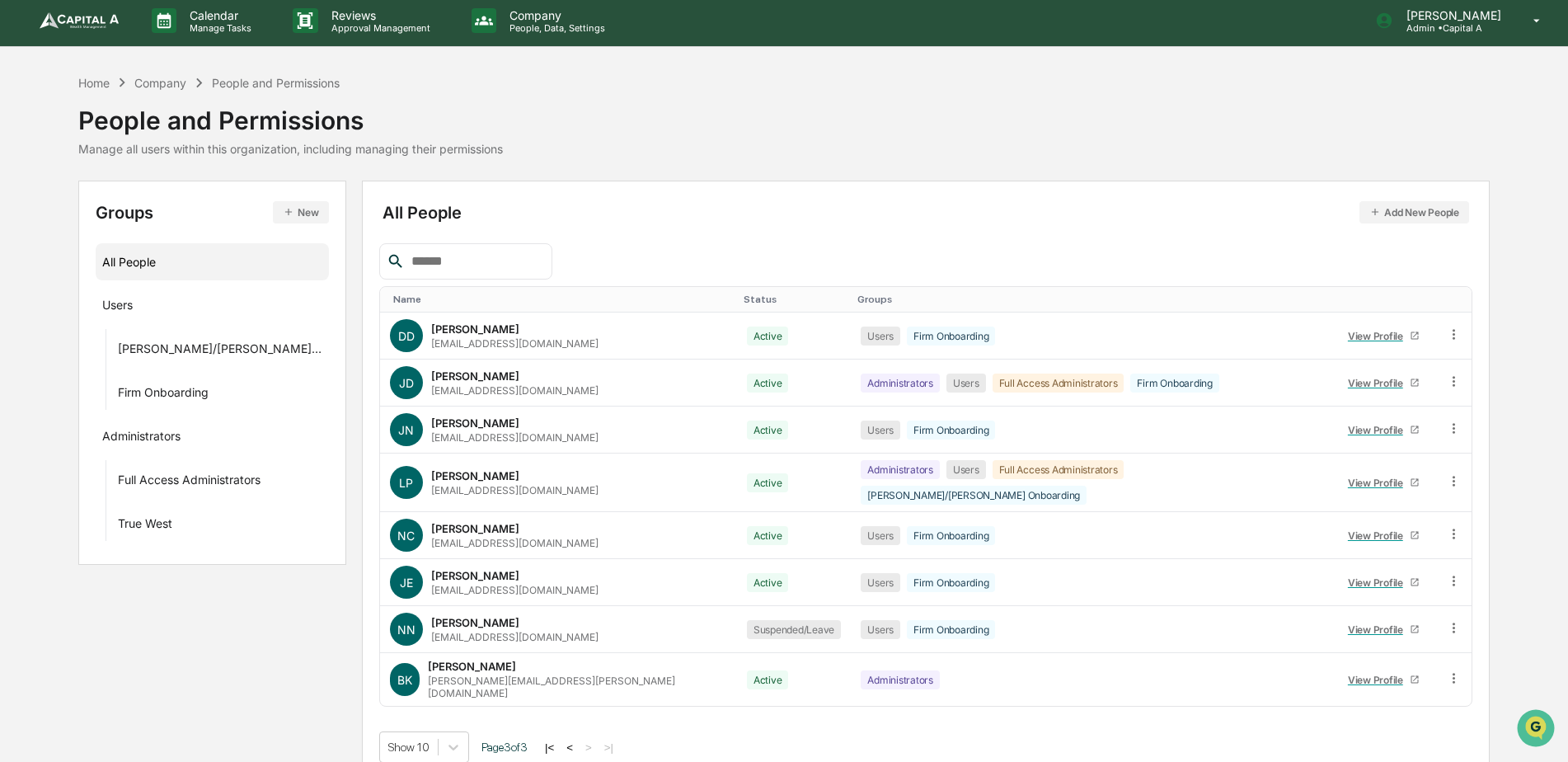
click at [561, 740] on button "<" at bounding box center [570, 747] width 17 height 14
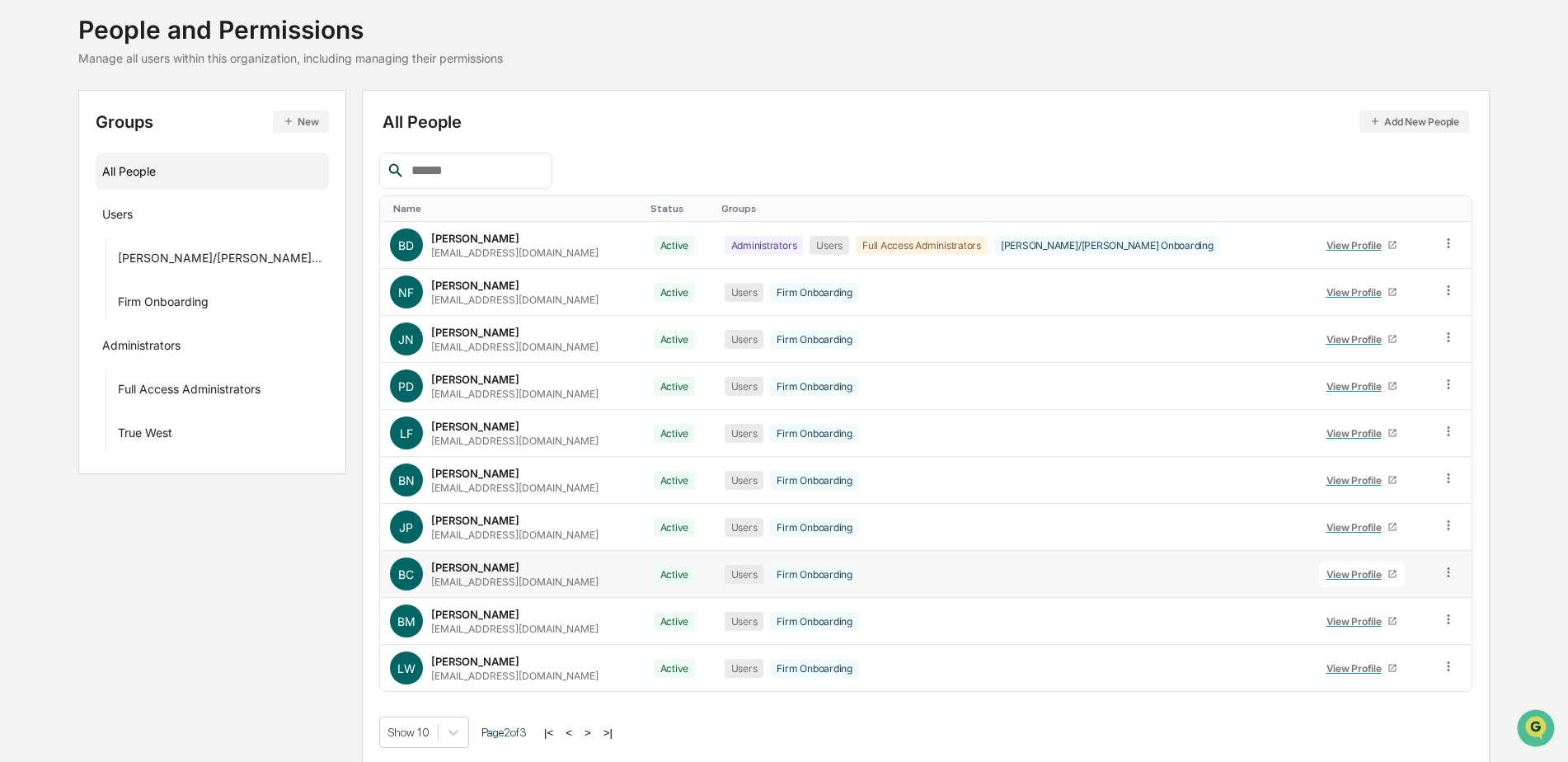
scroll to position [99, 0]
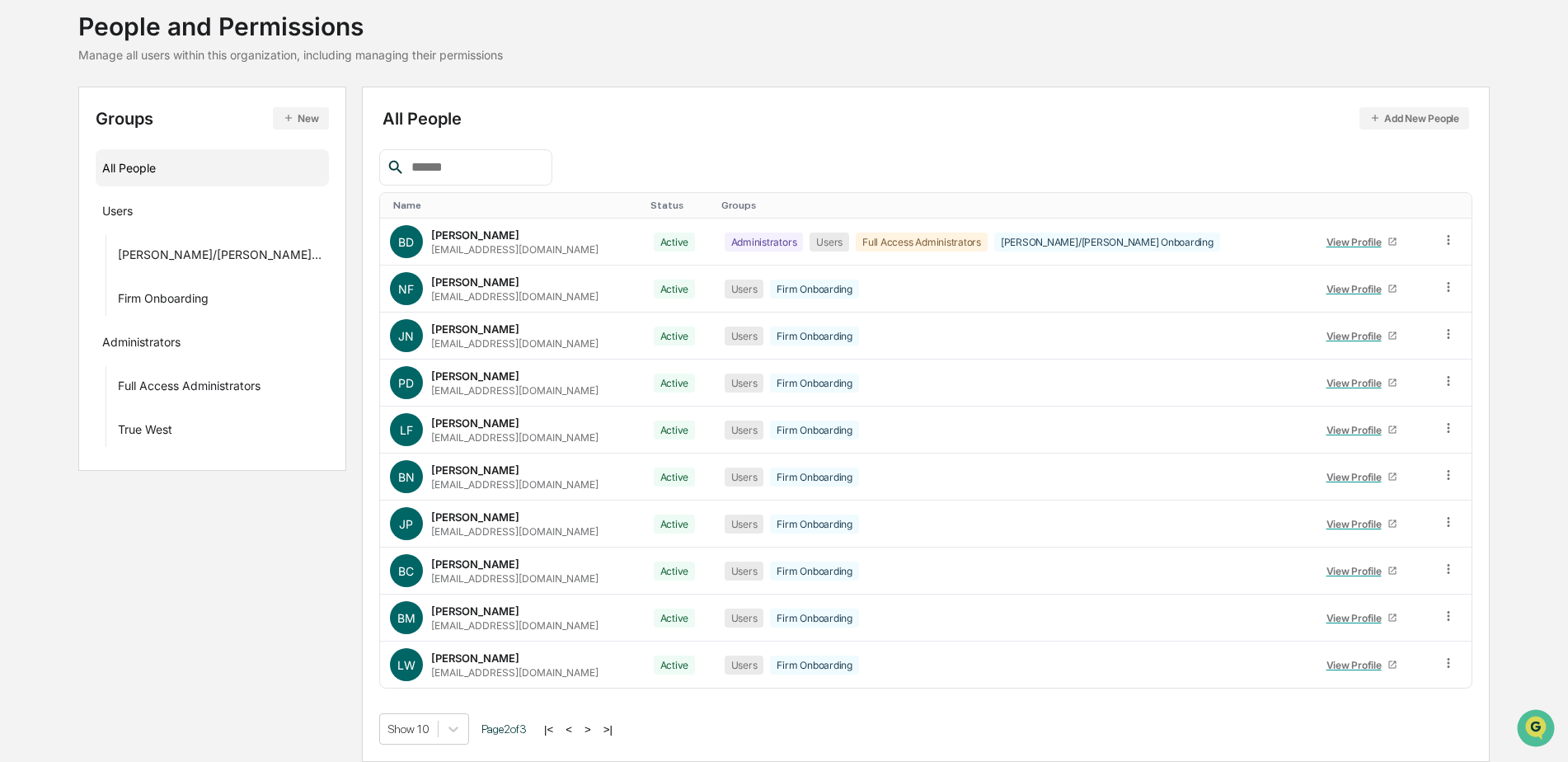
drag, startPoint x: 552, startPoint y: 728, endPoint x: 545, endPoint y: 730, distance: 7.3
click at [550, 729] on div "|< < > >|" at bounding box center [579, 729] width 78 height 14
click at [545, 730] on button "|<" at bounding box center [549, 729] width 19 height 14
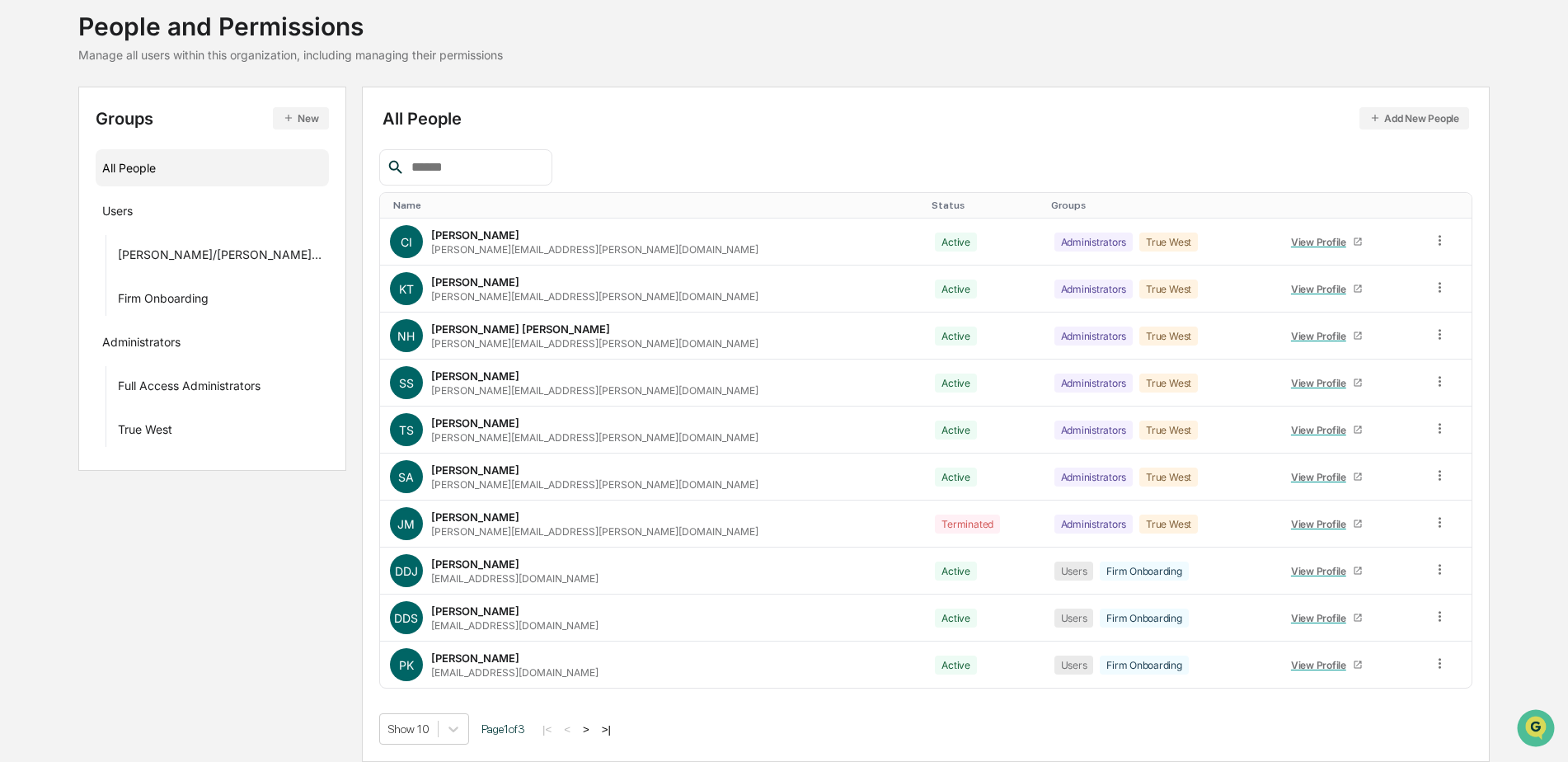
click at [579, 730] on button ">" at bounding box center [586, 729] width 17 height 14
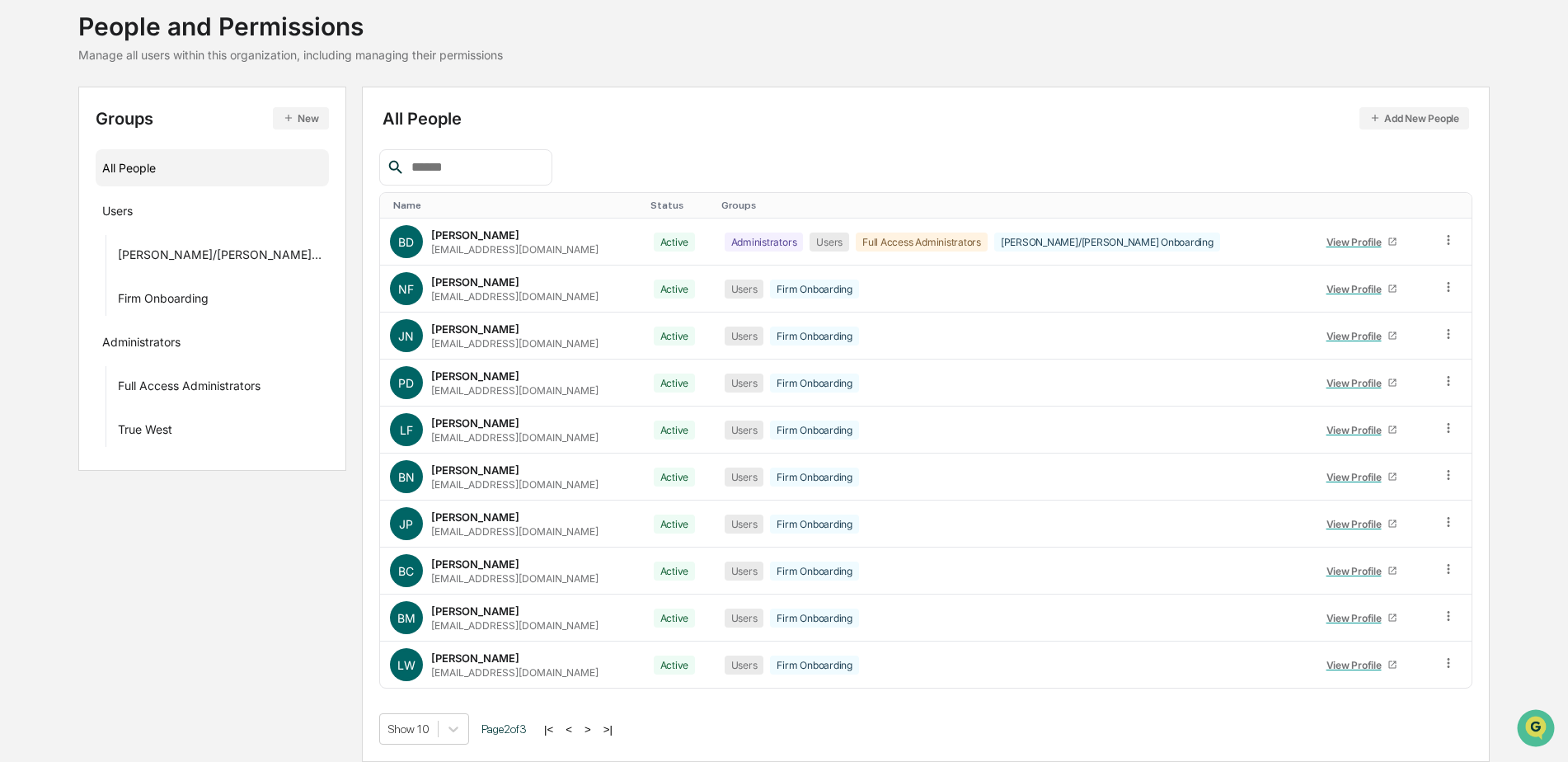
click at [580, 730] on button ">" at bounding box center [588, 729] width 17 height 14
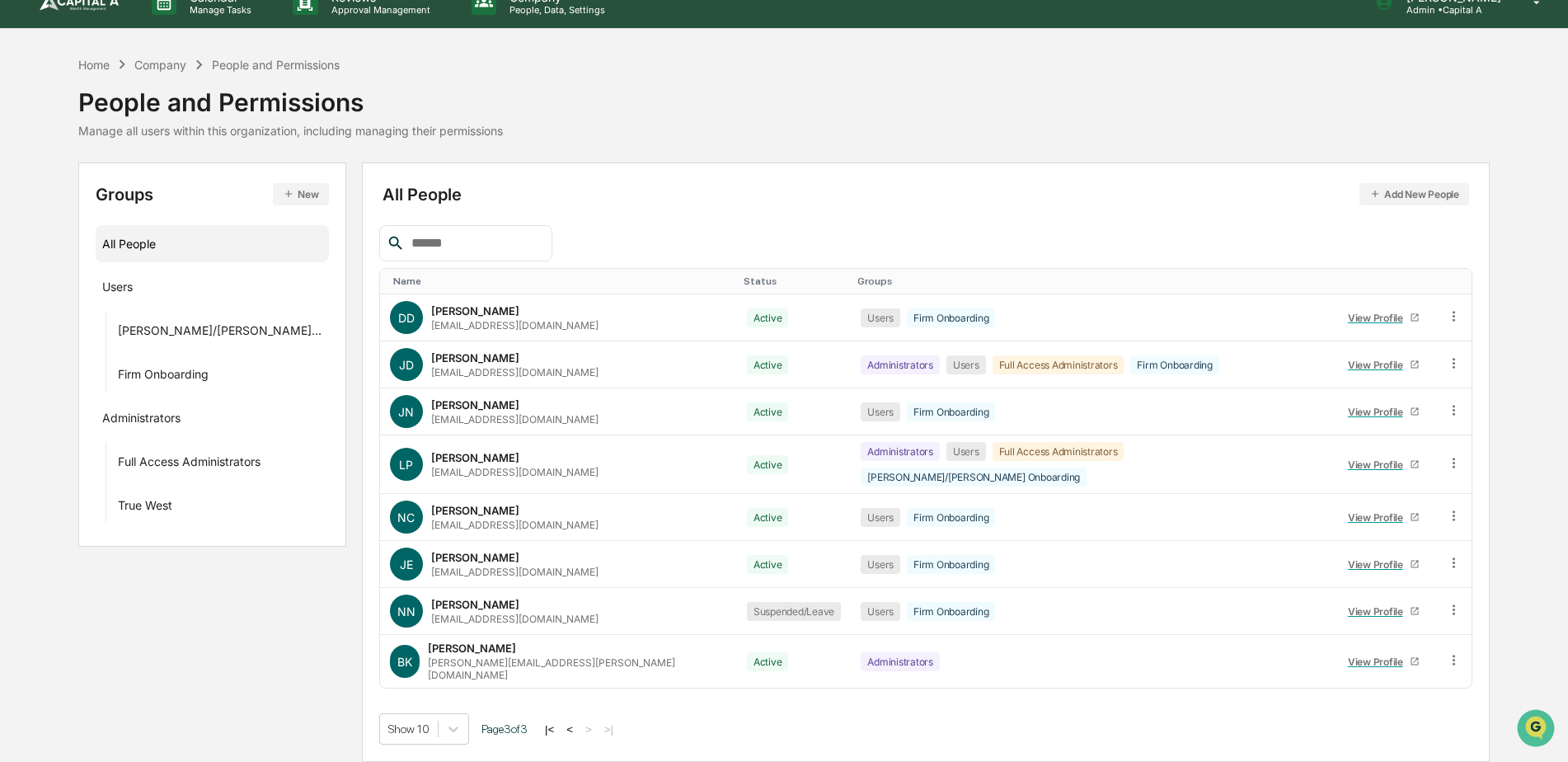
scroll to position [5, 0]
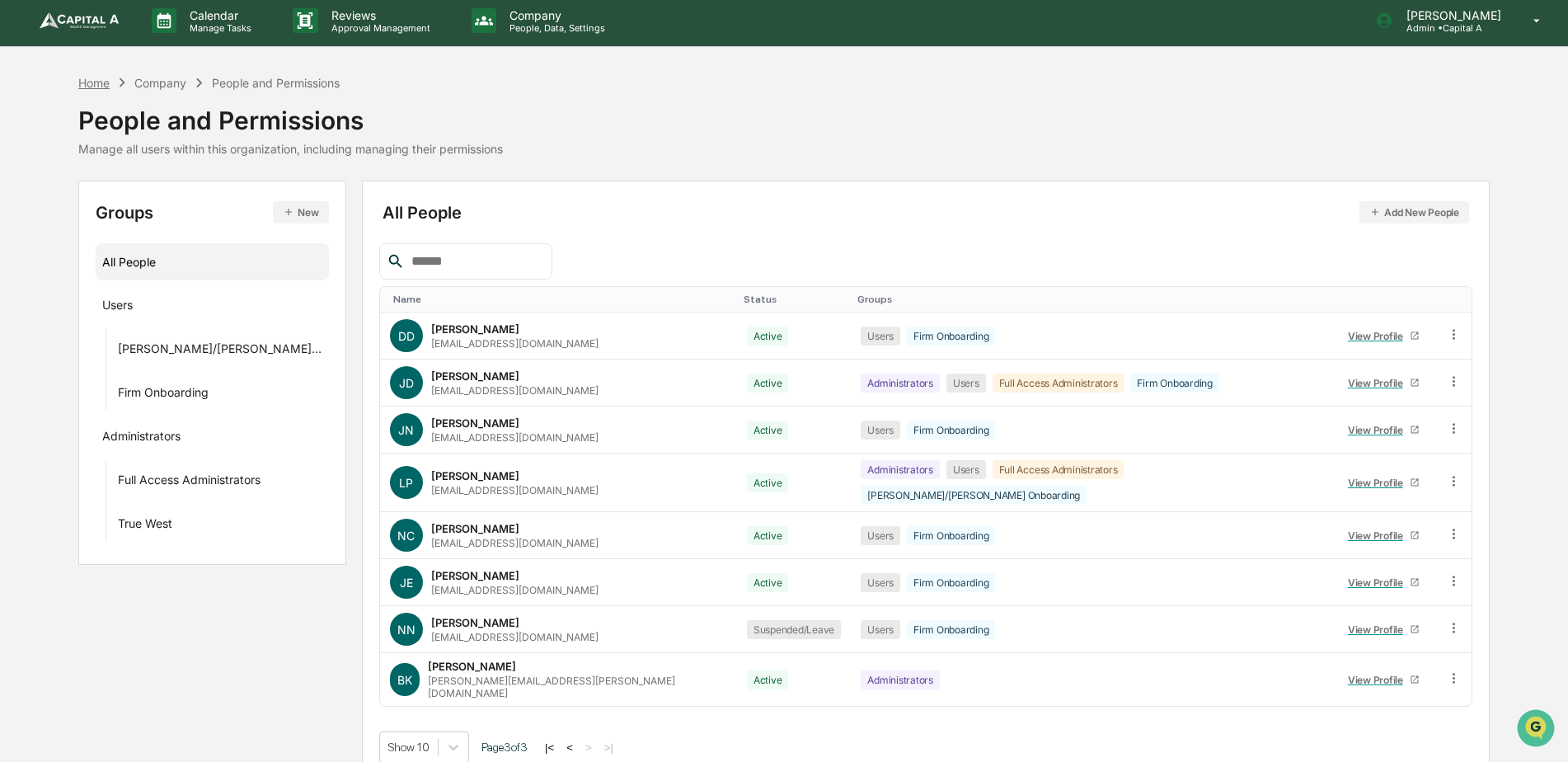
click at [88, 81] on div "Home" at bounding box center [94, 82] width 32 height 14
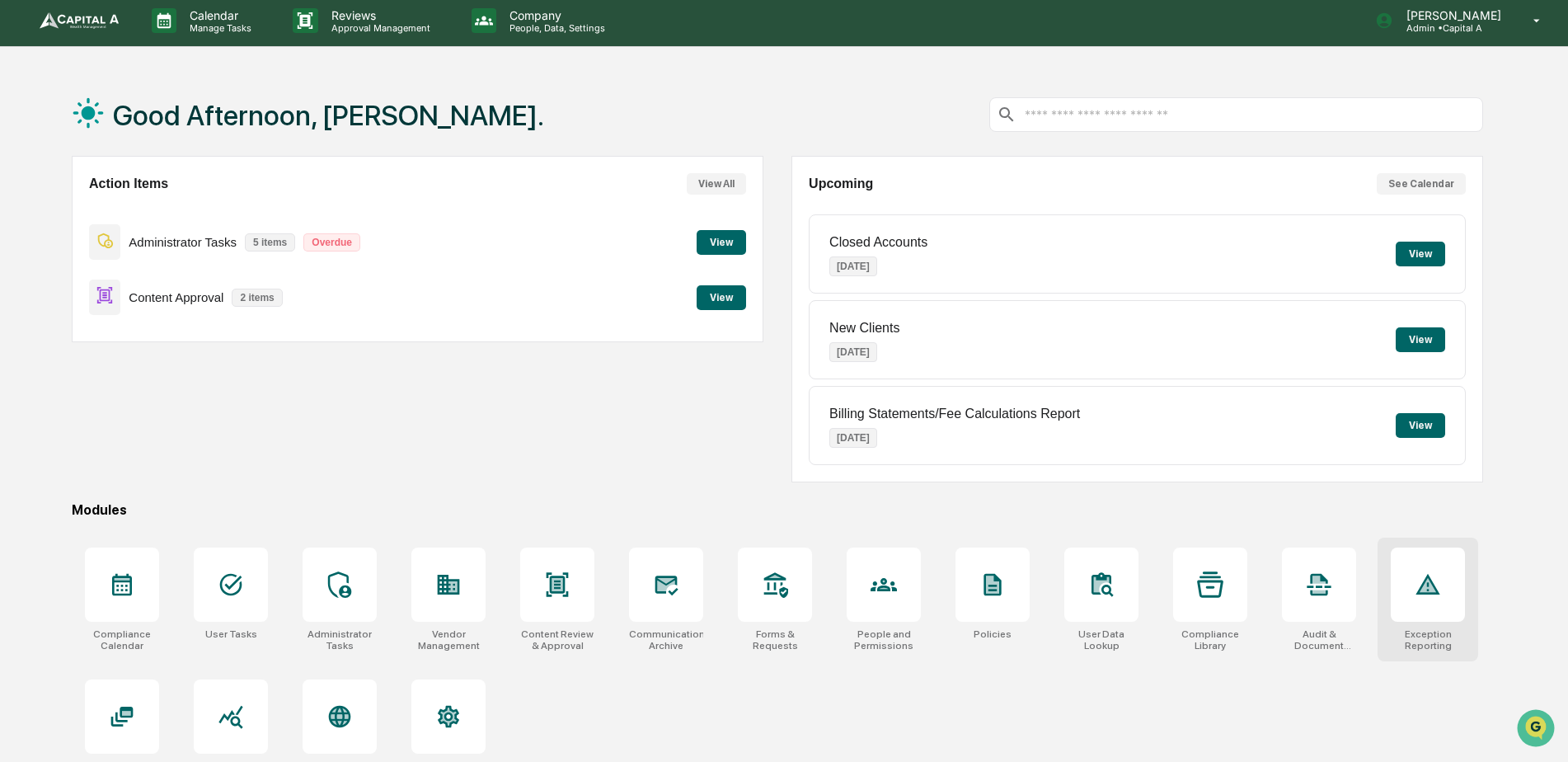
click at [1443, 598] on div at bounding box center [1427, 584] width 74 height 74
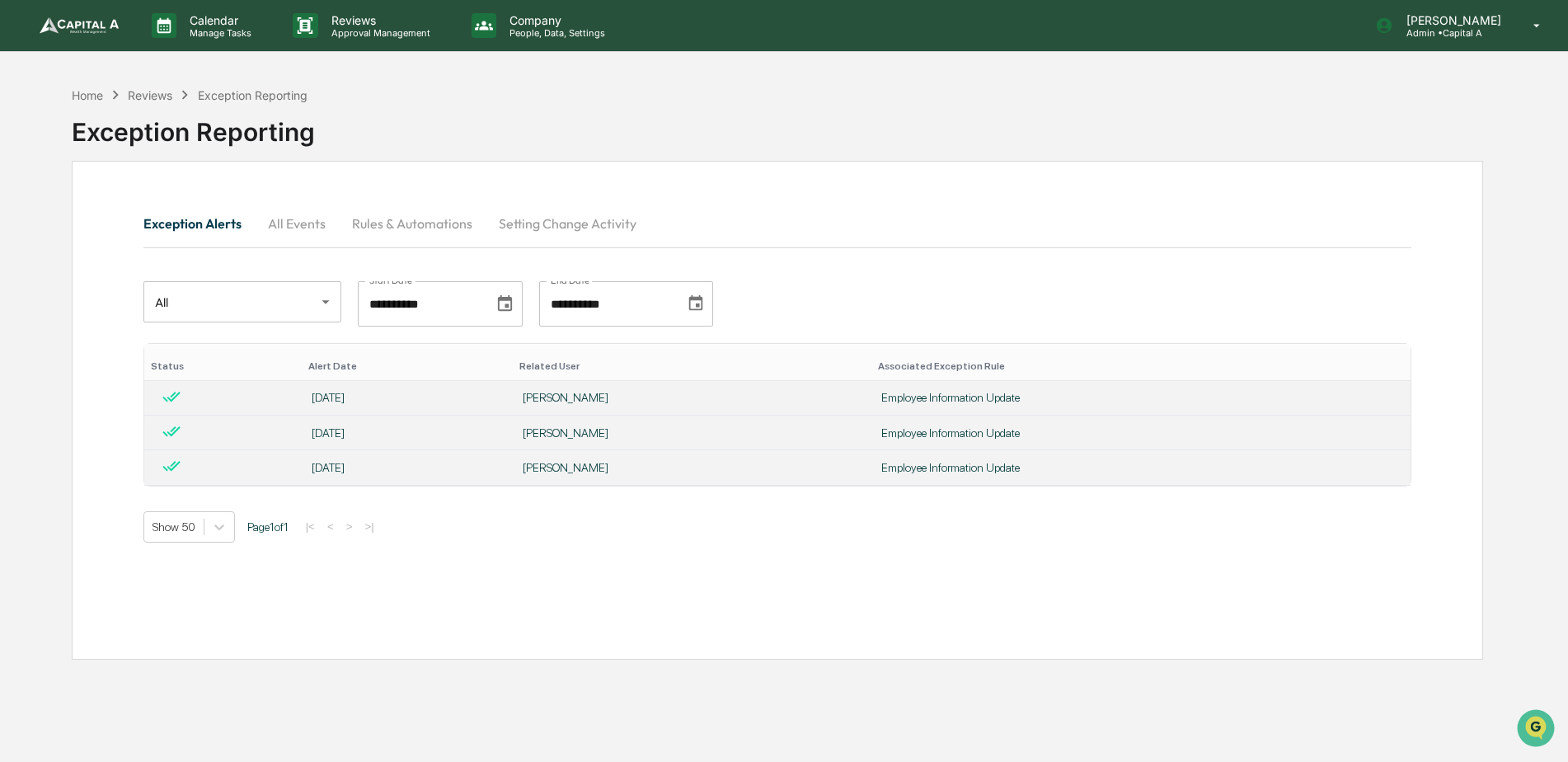
click at [1211, 601] on div "**********" at bounding box center [777, 410] width 1411 height 499
